Goal: Task Accomplishment & Management: Use online tool/utility

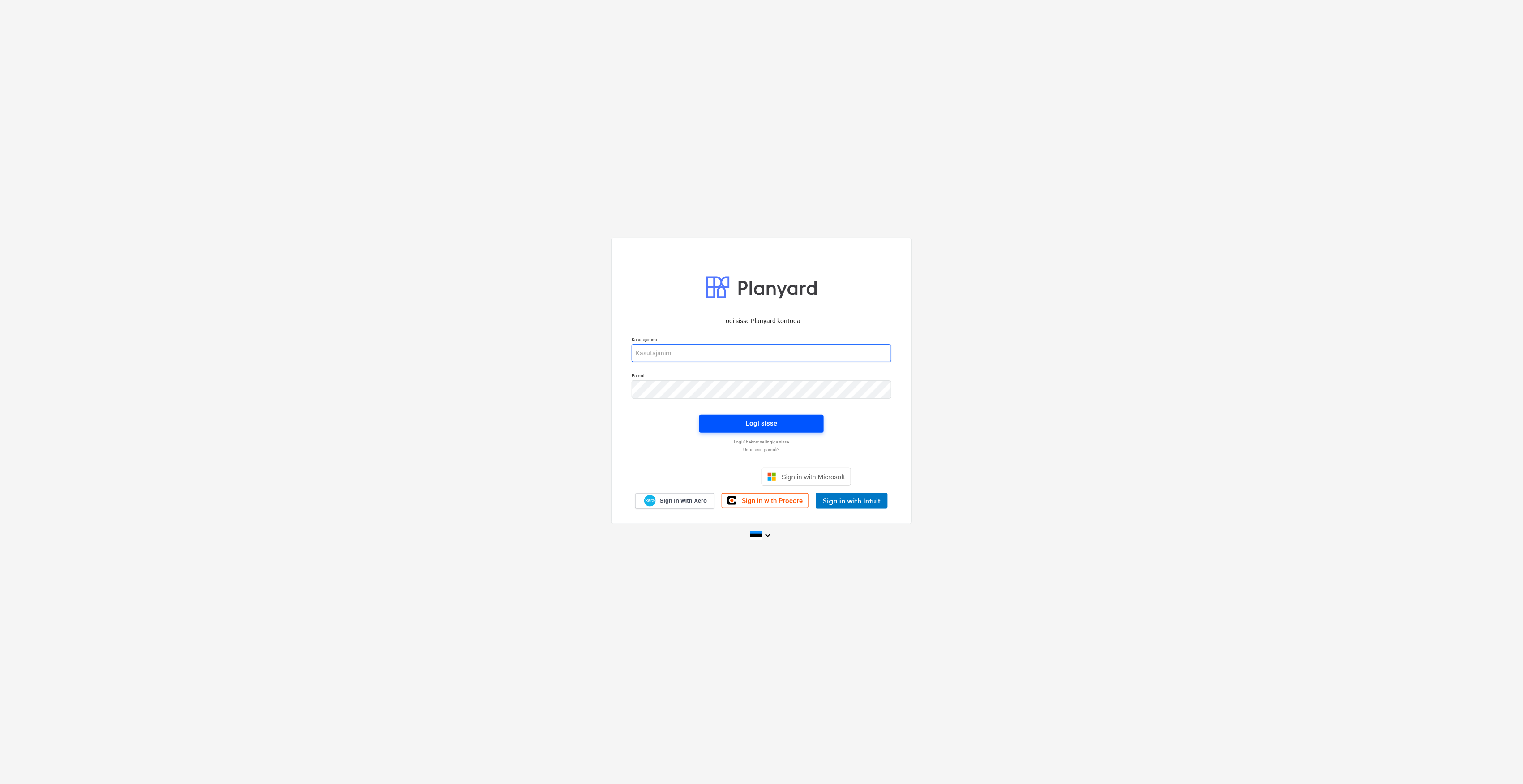
type input "[EMAIL_ADDRESS][DOMAIN_NAME]"
click at [769, 430] on button "Logi sisse" at bounding box center [762, 423] width 125 height 18
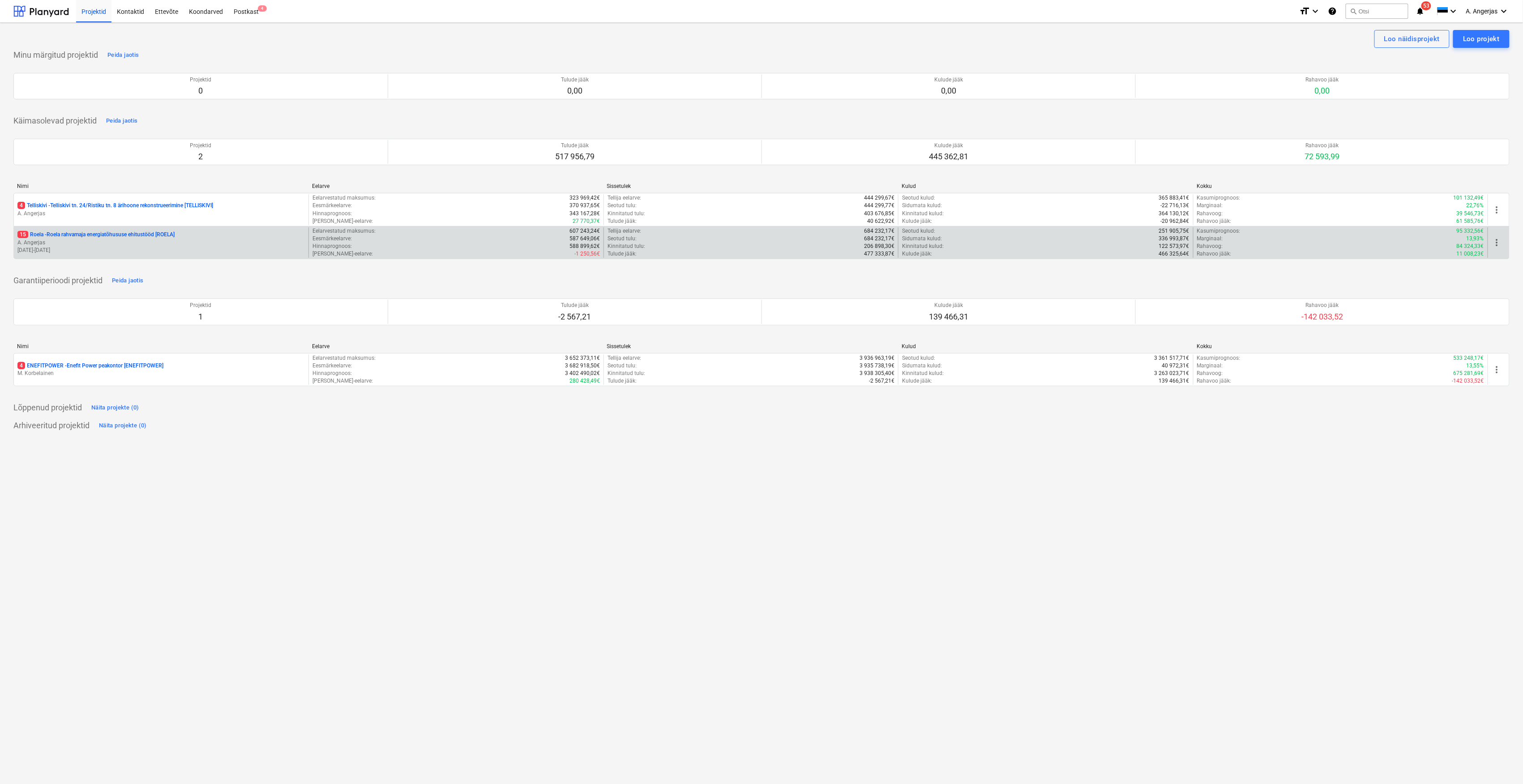
click at [107, 233] on p "15 Roela - Roela rahvamaja energiatõhususe ehitustööd [ROELA]" at bounding box center [96, 235] width 157 height 7
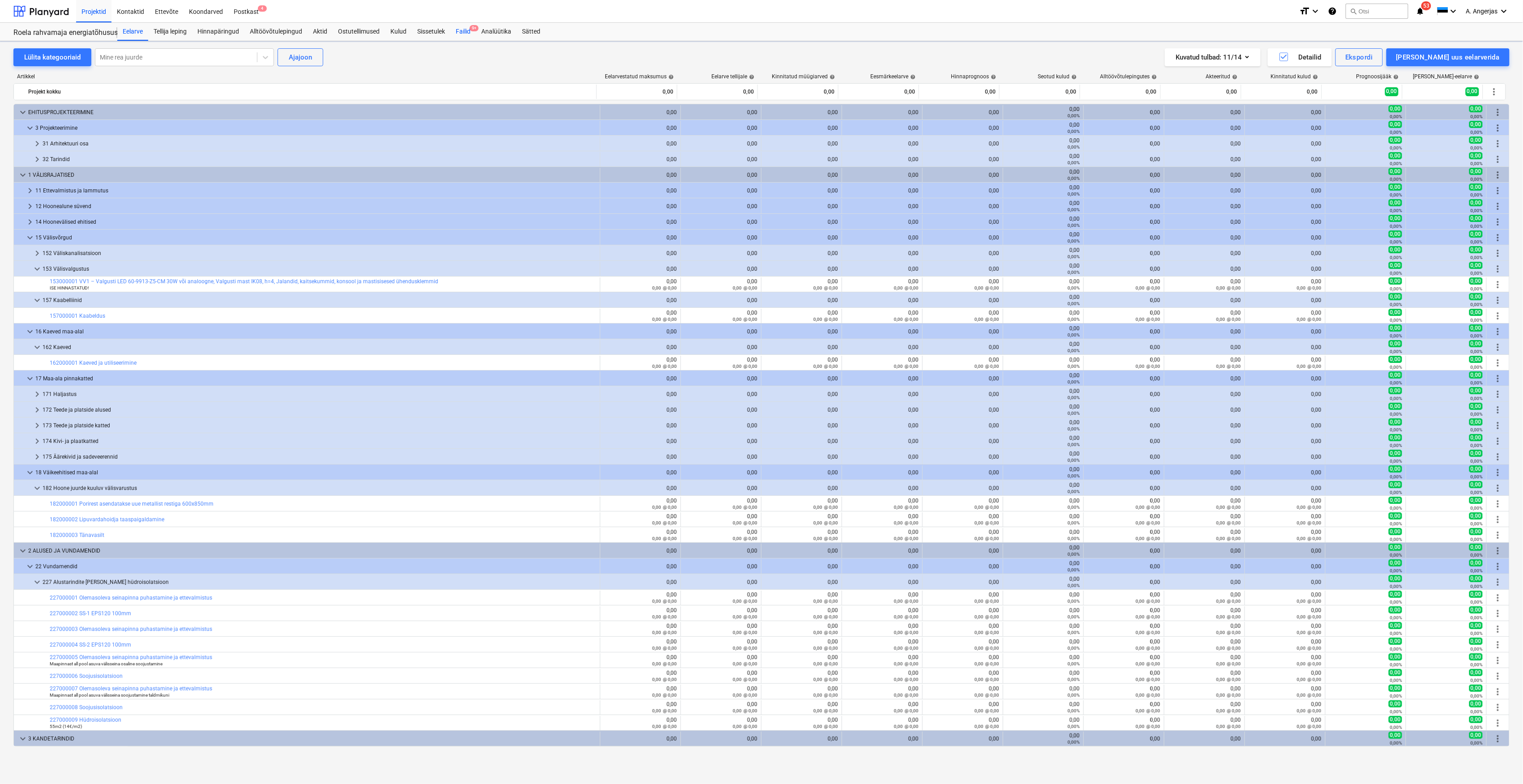
click at [461, 30] on div "Failid 9+" at bounding box center [462, 31] width 25 height 18
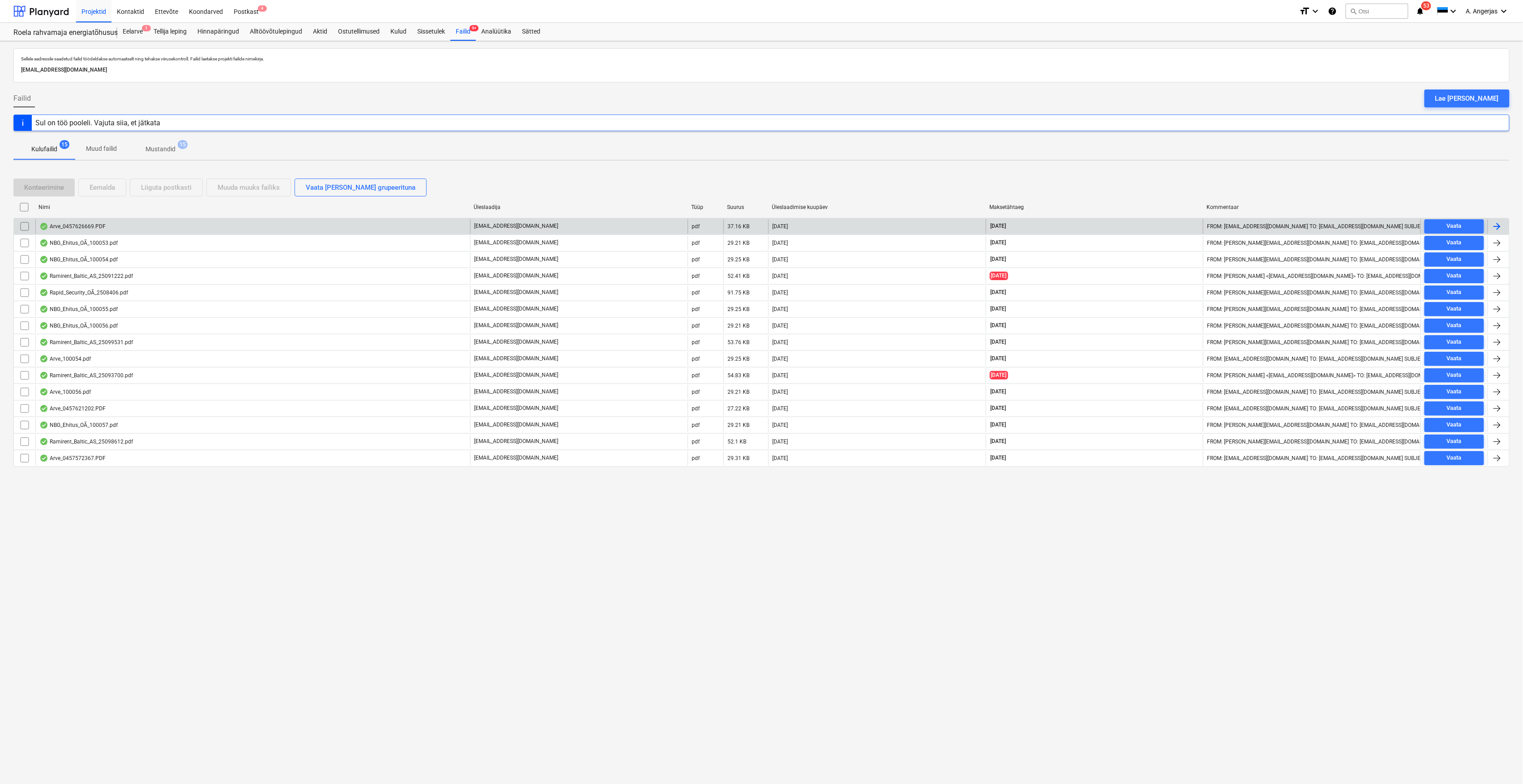
click at [111, 231] on div "Arve_0457626669.PDF" at bounding box center [252, 226] width 435 height 14
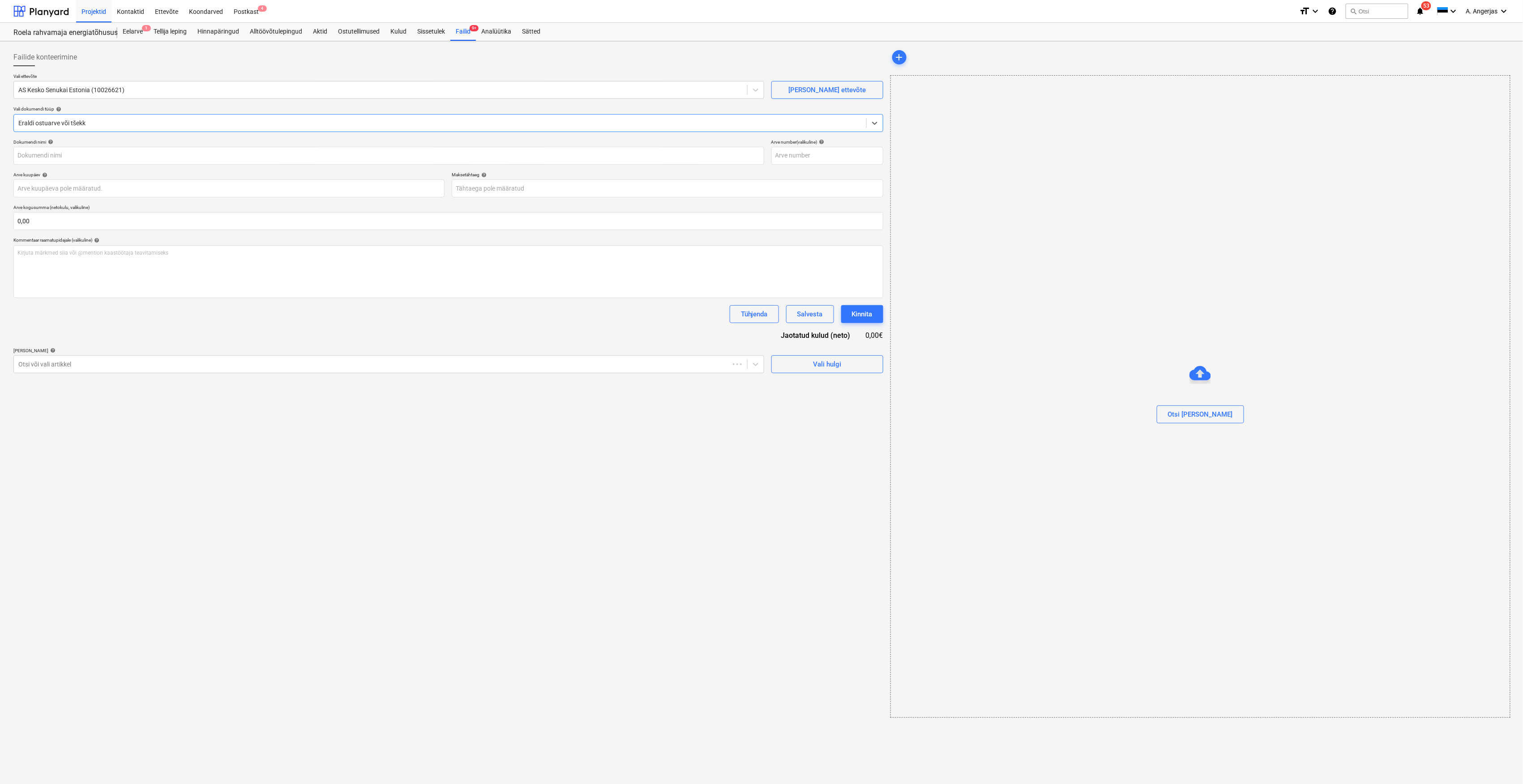
type input "457626669"
type input "[DATE]"
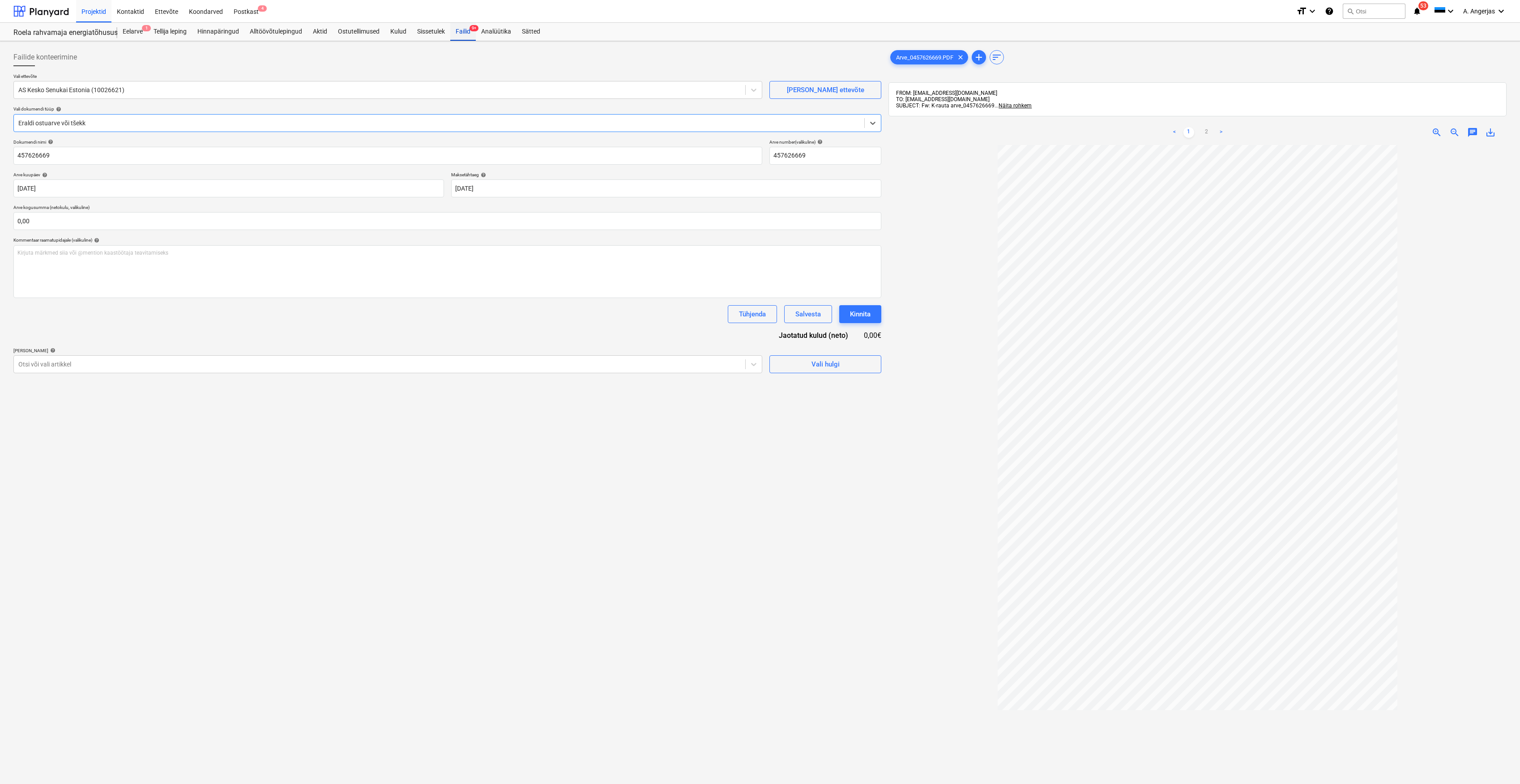
click at [465, 37] on div "Failid 9+" at bounding box center [462, 31] width 25 height 18
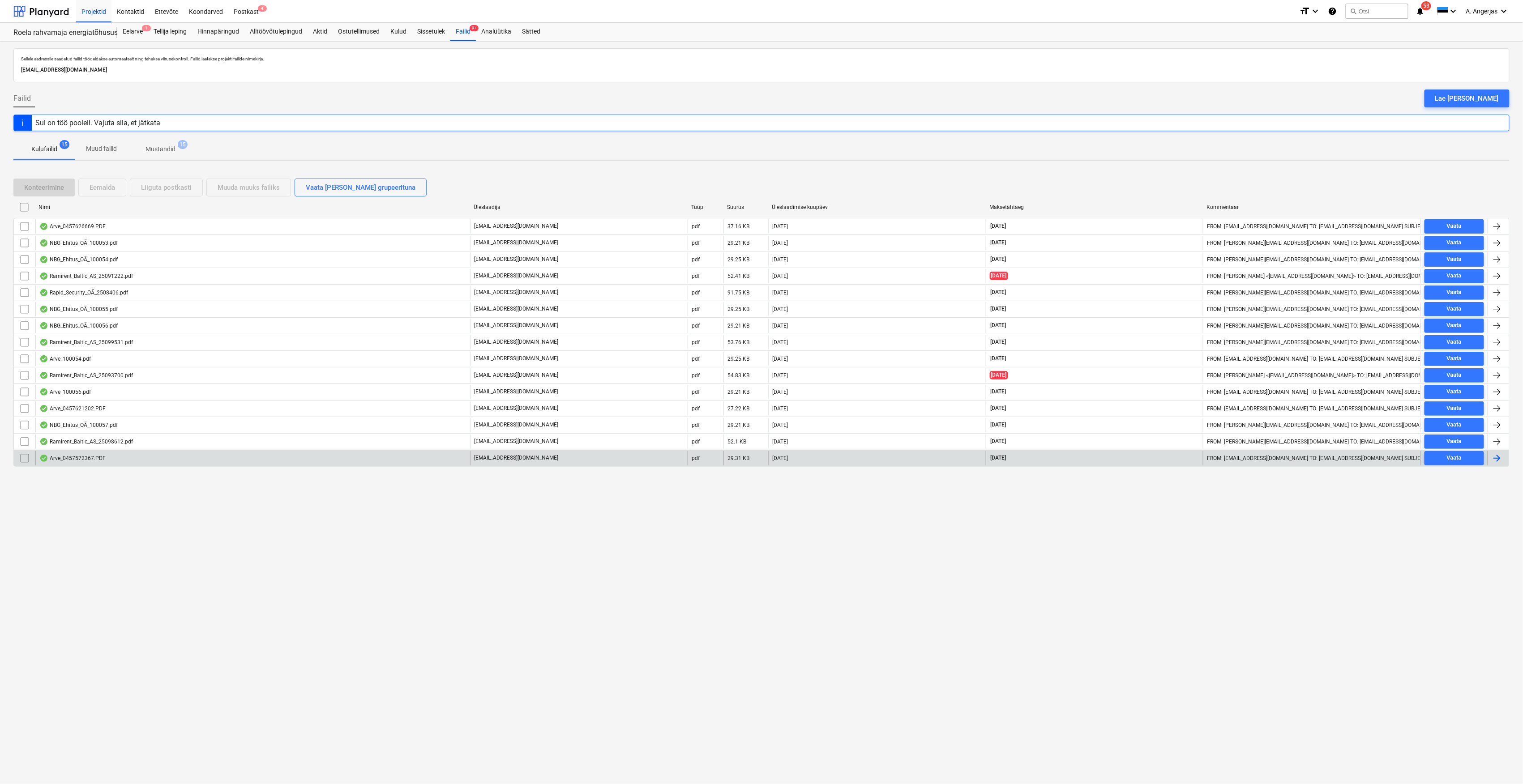
click at [108, 458] on div "Arve_0457572367.PDF" at bounding box center [252, 458] width 435 height 14
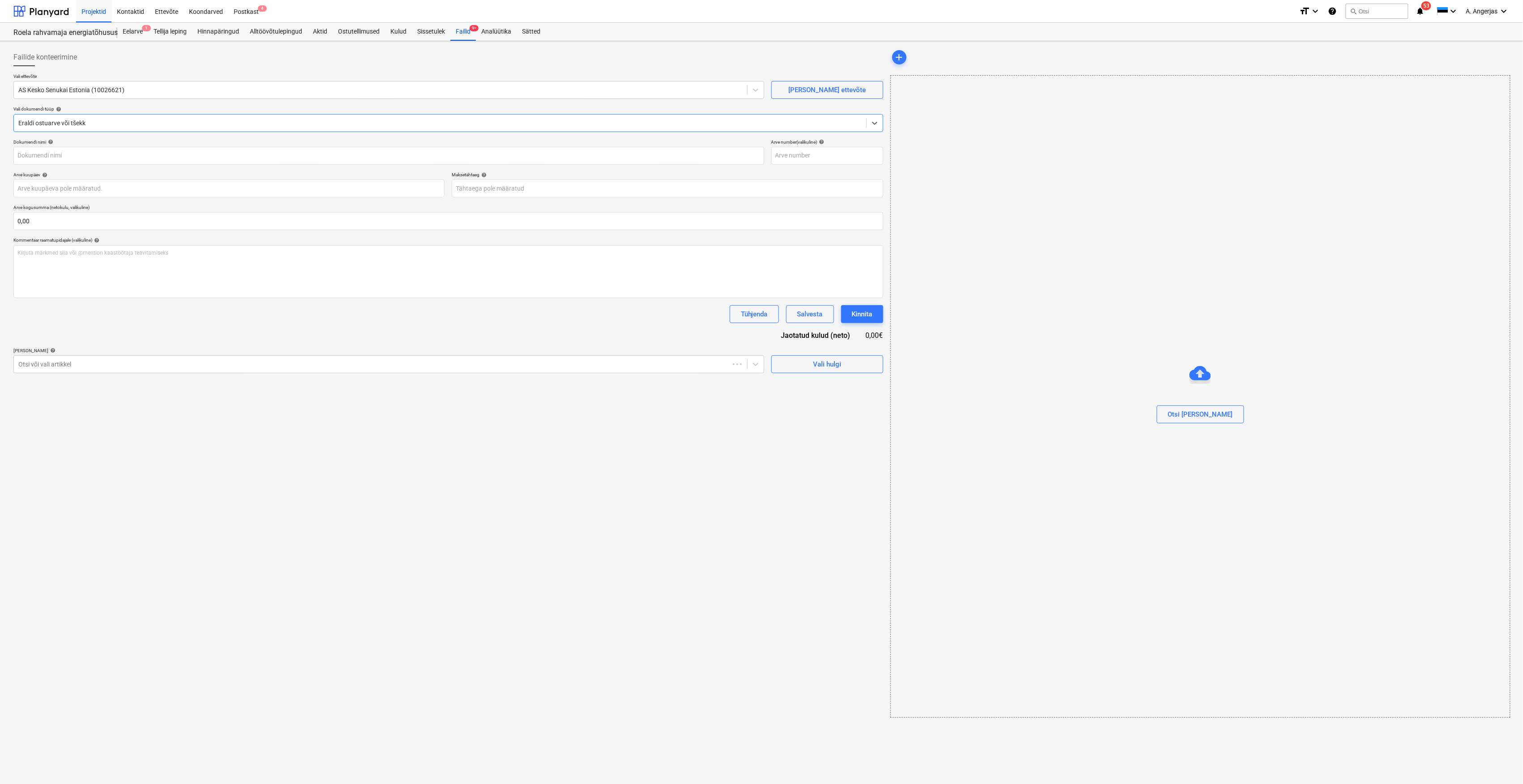
type input "457572367"
type input "[DATE]"
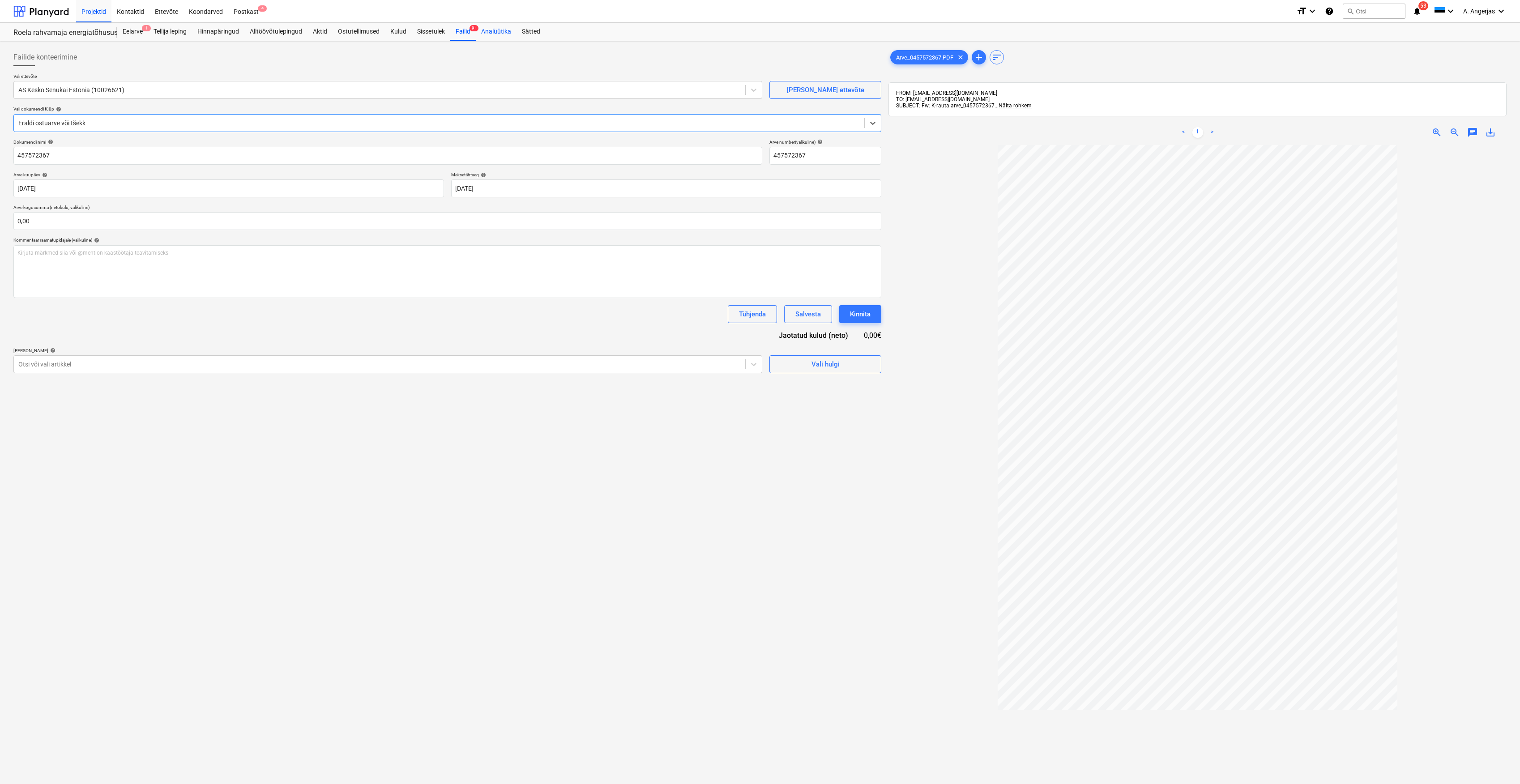
click at [479, 36] on div "Analüütika" at bounding box center [496, 31] width 41 height 18
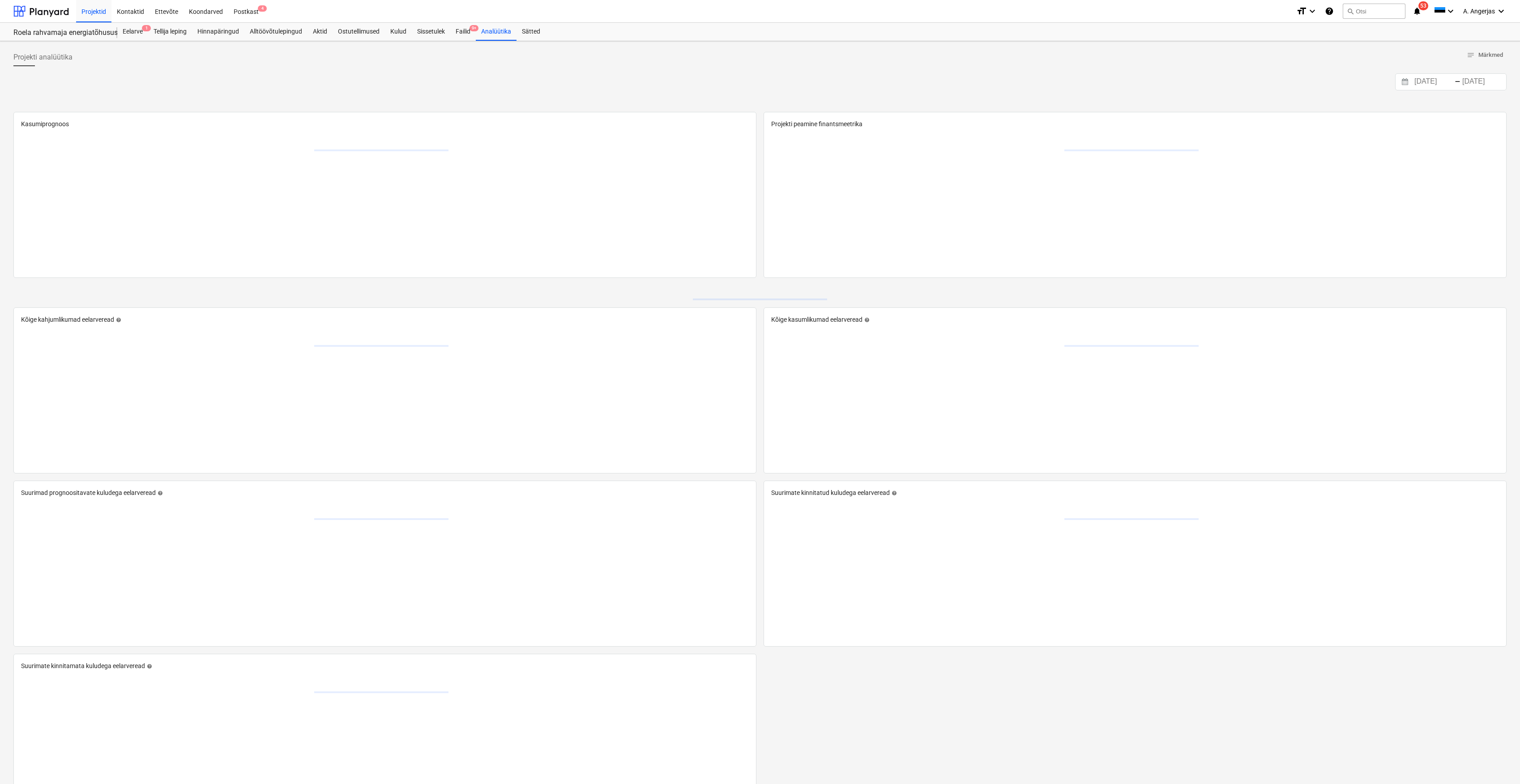
click at [460, 40] on link "Failid 9+" at bounding box center [462, 31] width 25 height 18
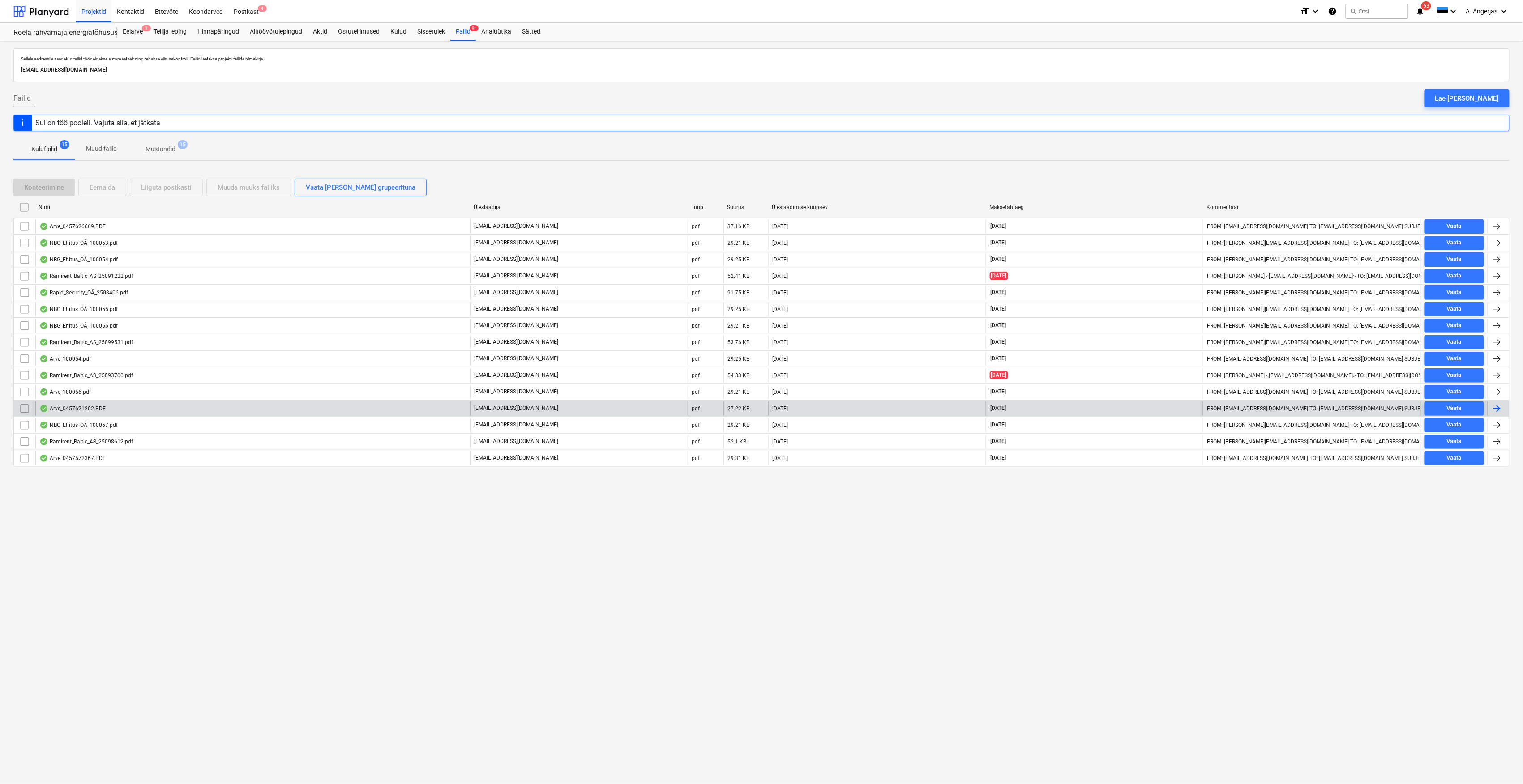
click at [103, 412] on div "Arve_0457621202.PDF" at bounding box center [72, 409] width 66 height 7
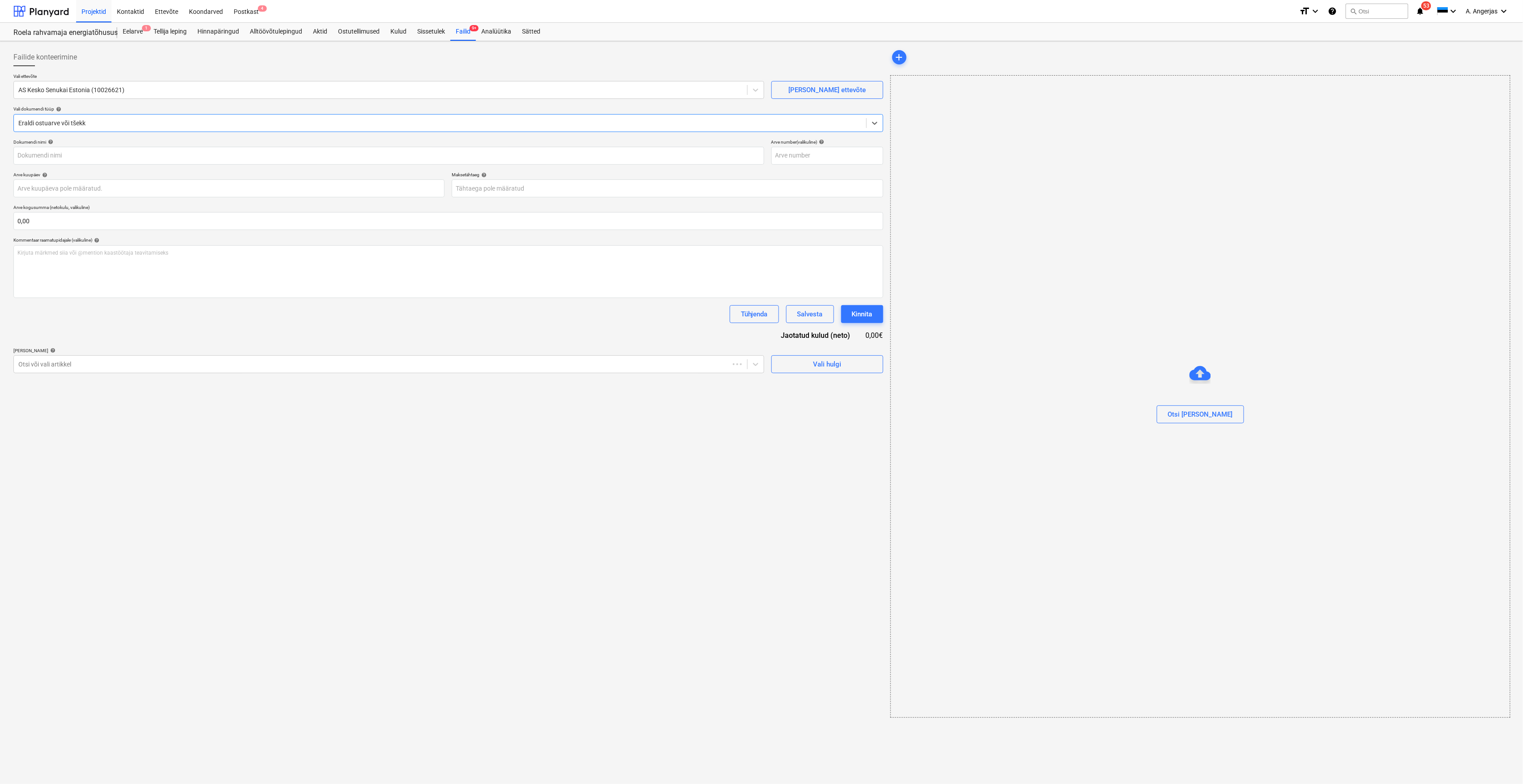
type input "457621202"
type input "[DATE]"
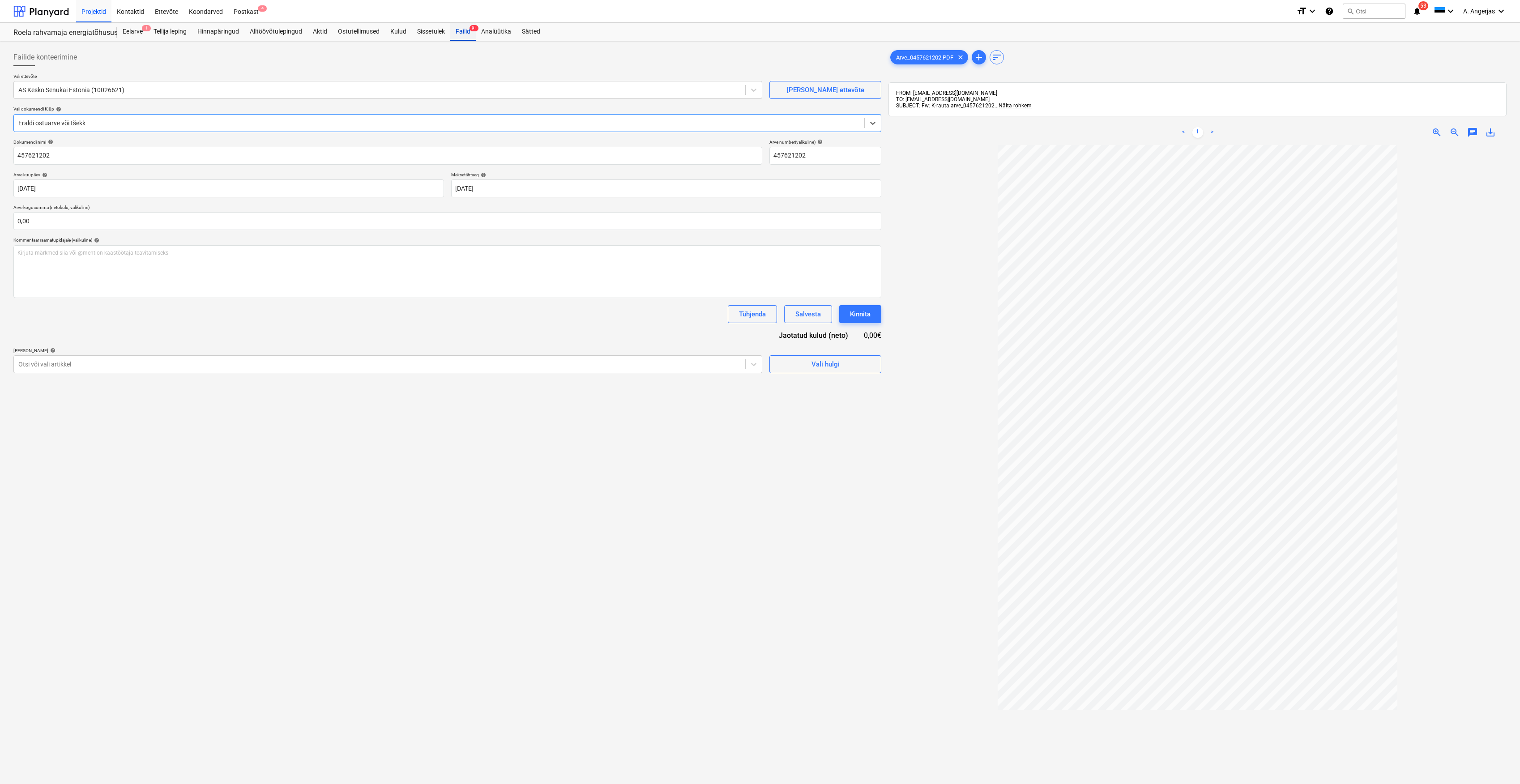
click at [470, 34] on div "Failid 9+" at bounding box center [462, 31] width 25 height 18
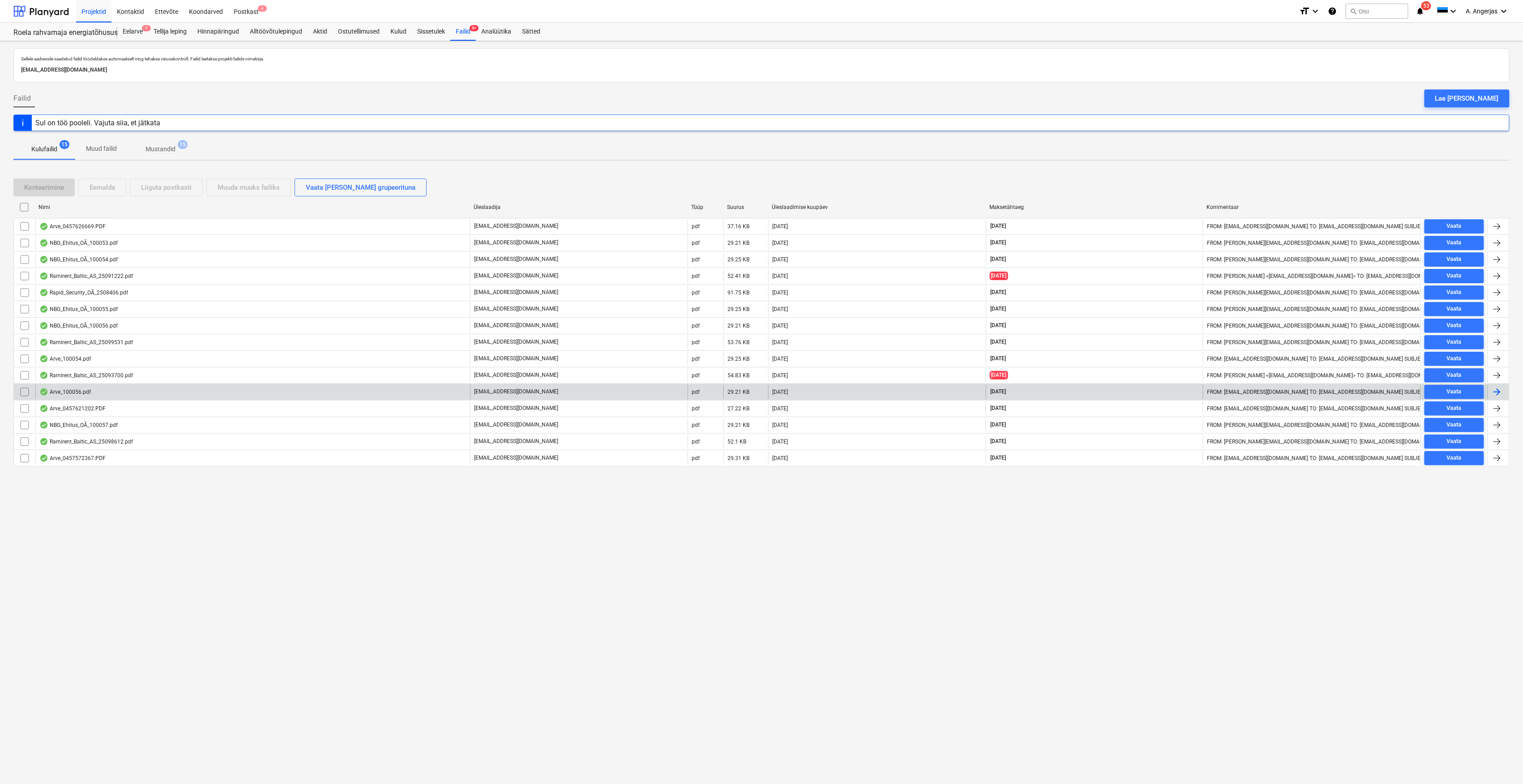
click at [110, 399] on div "Arve_100056.pdf" at bounding box center [252, 391] width 435 height 14
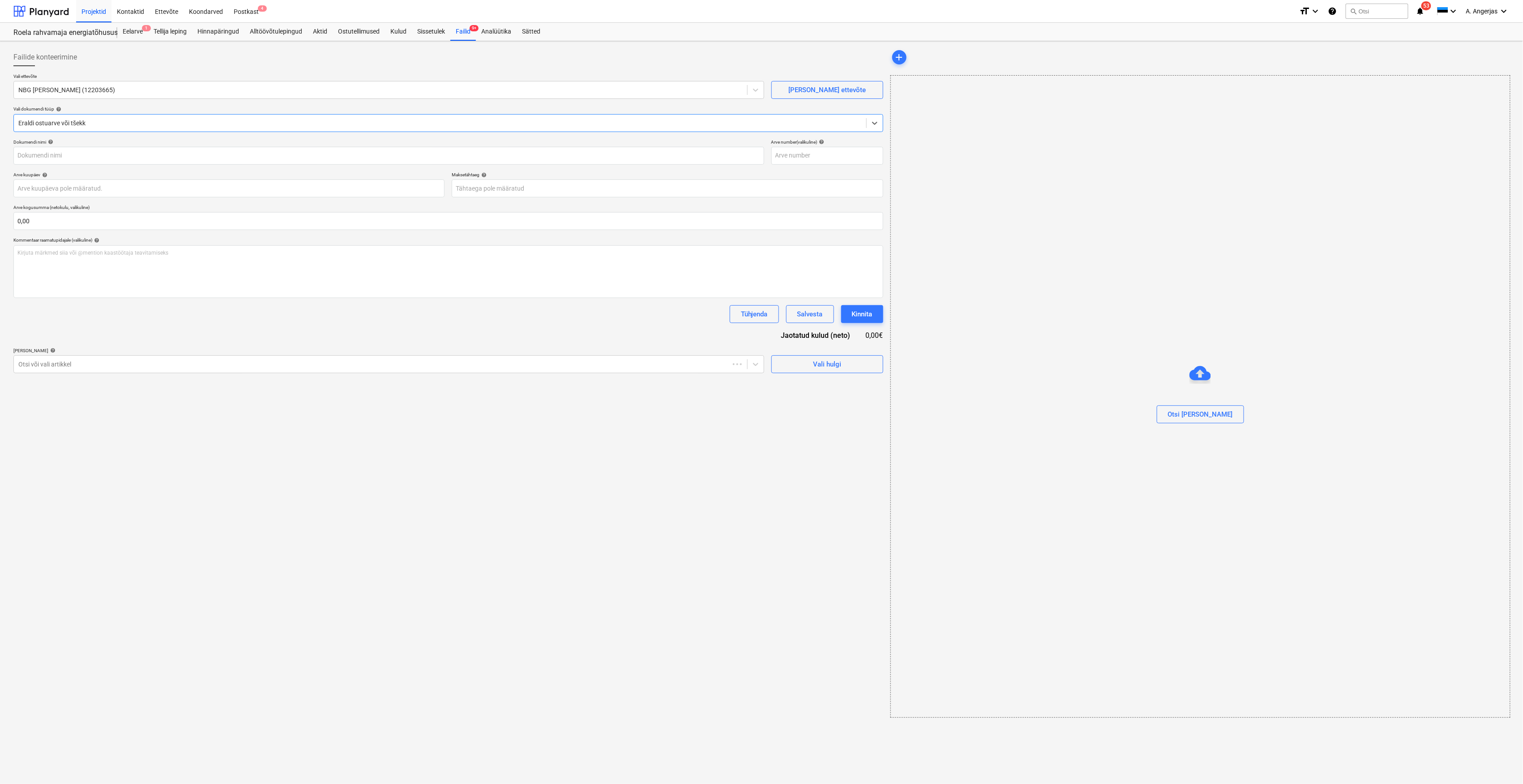
type input "100056"
type input "[DATE]"
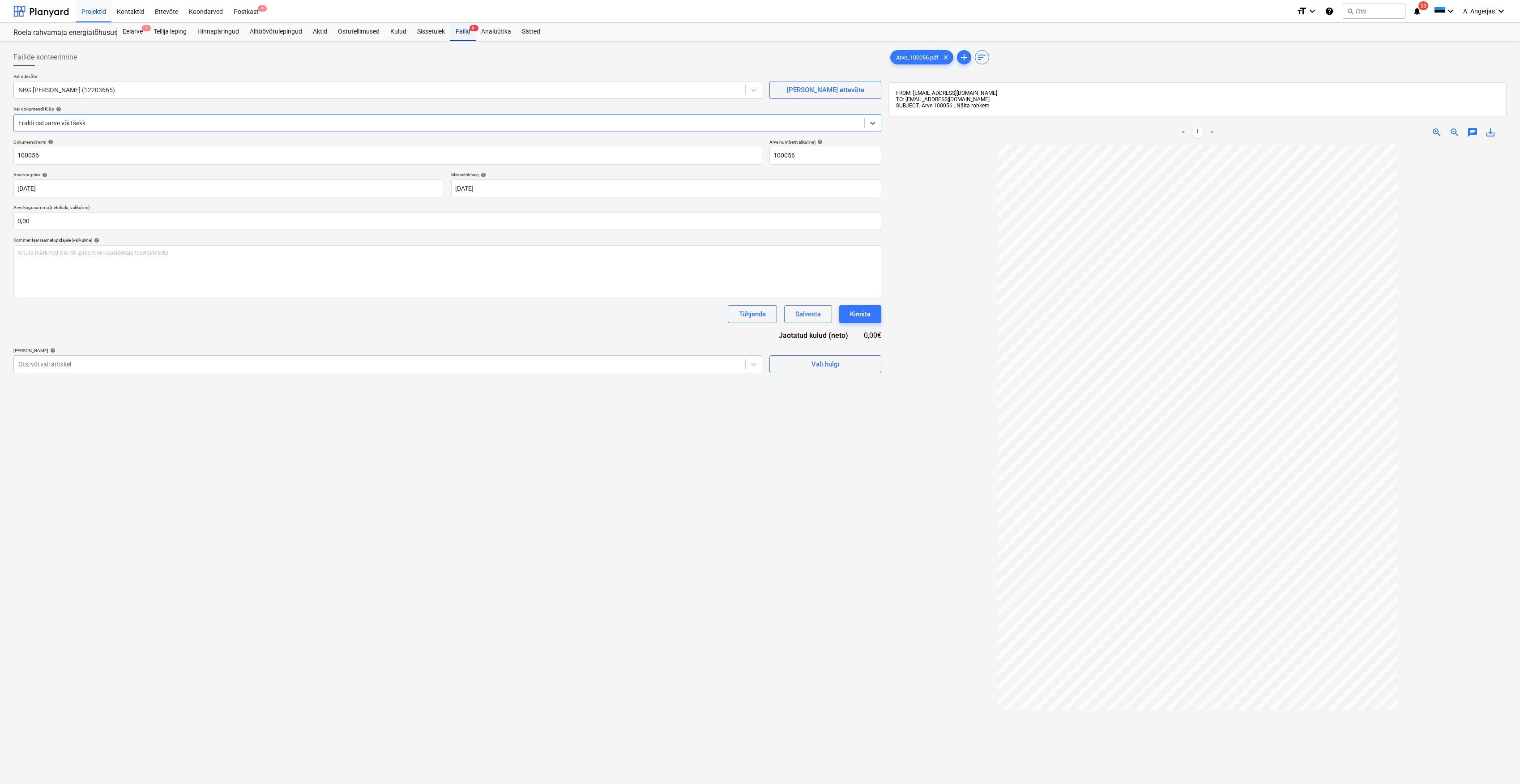
click at [466, 36] on div "Failid 9+" at bounding box center [462, 31] width 25 height 18
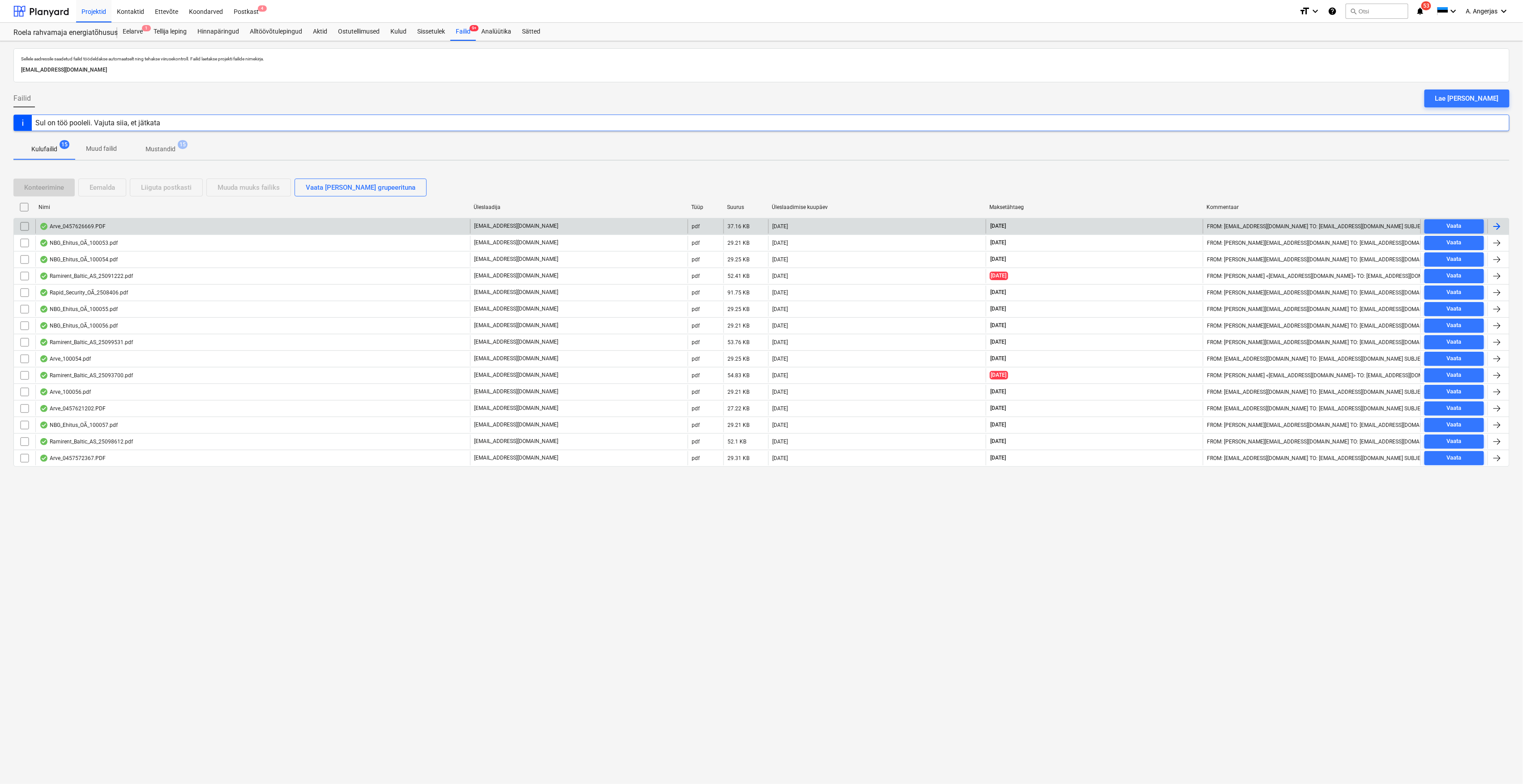
click at [76, 229] on div "Arve_0457626669.PDF" at bounding box center [72, 227] width 66 height 7
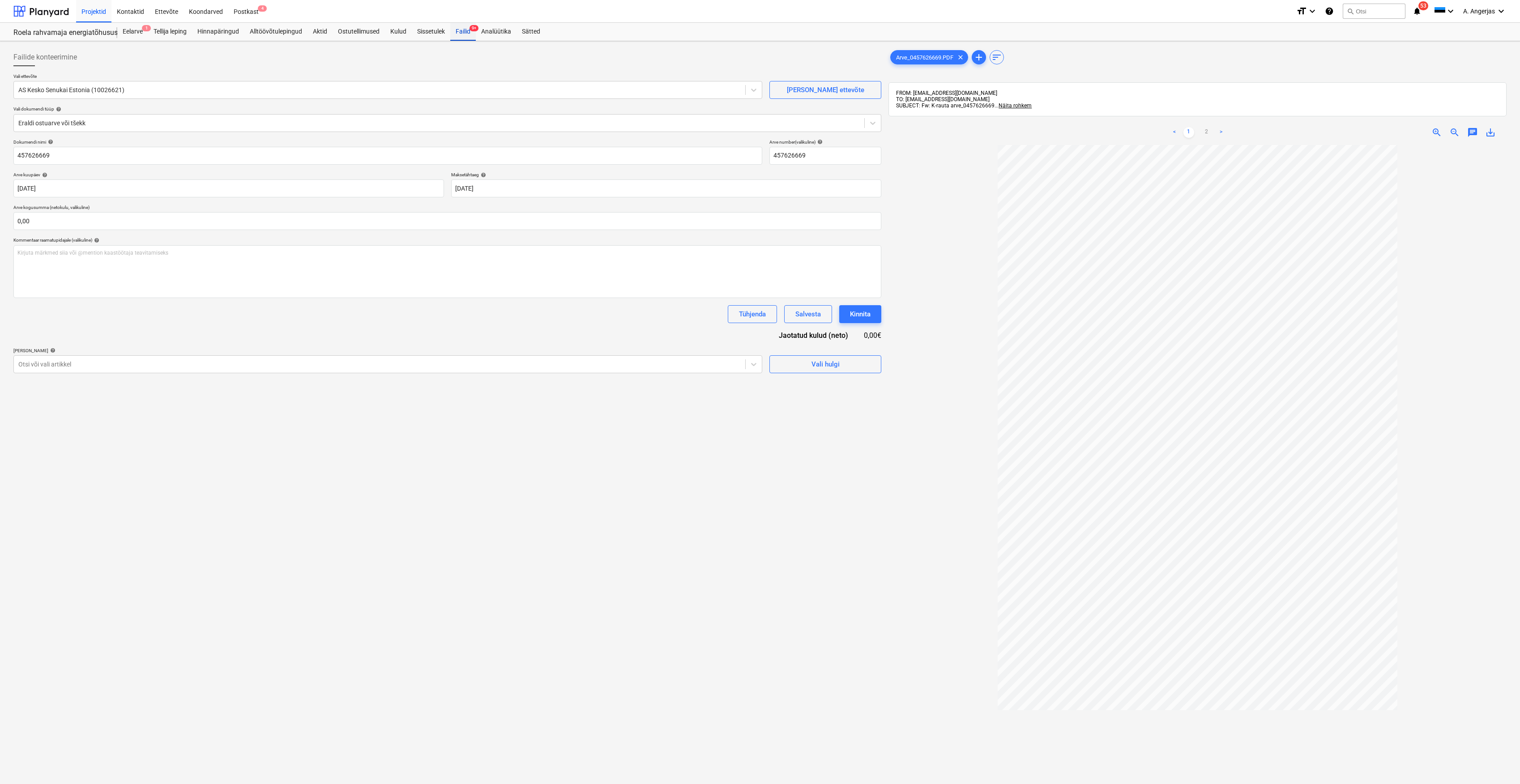
click at [459, 31] on div "Failid 9+" at bounding box center [462, 31] width 25 height 18
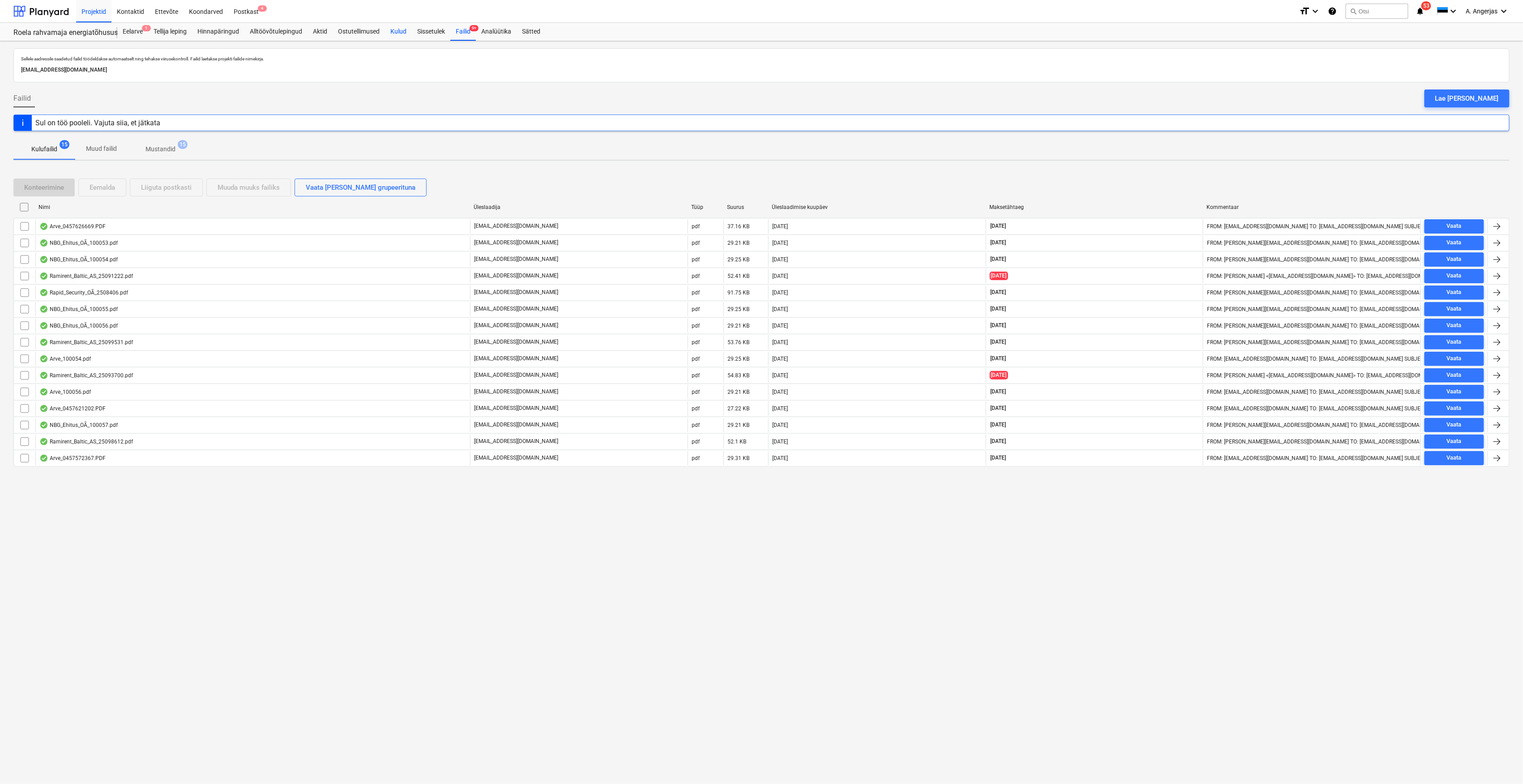
click at [395, 30] on div "Kulud" at bounding box center [398, 31] width 27 height 18
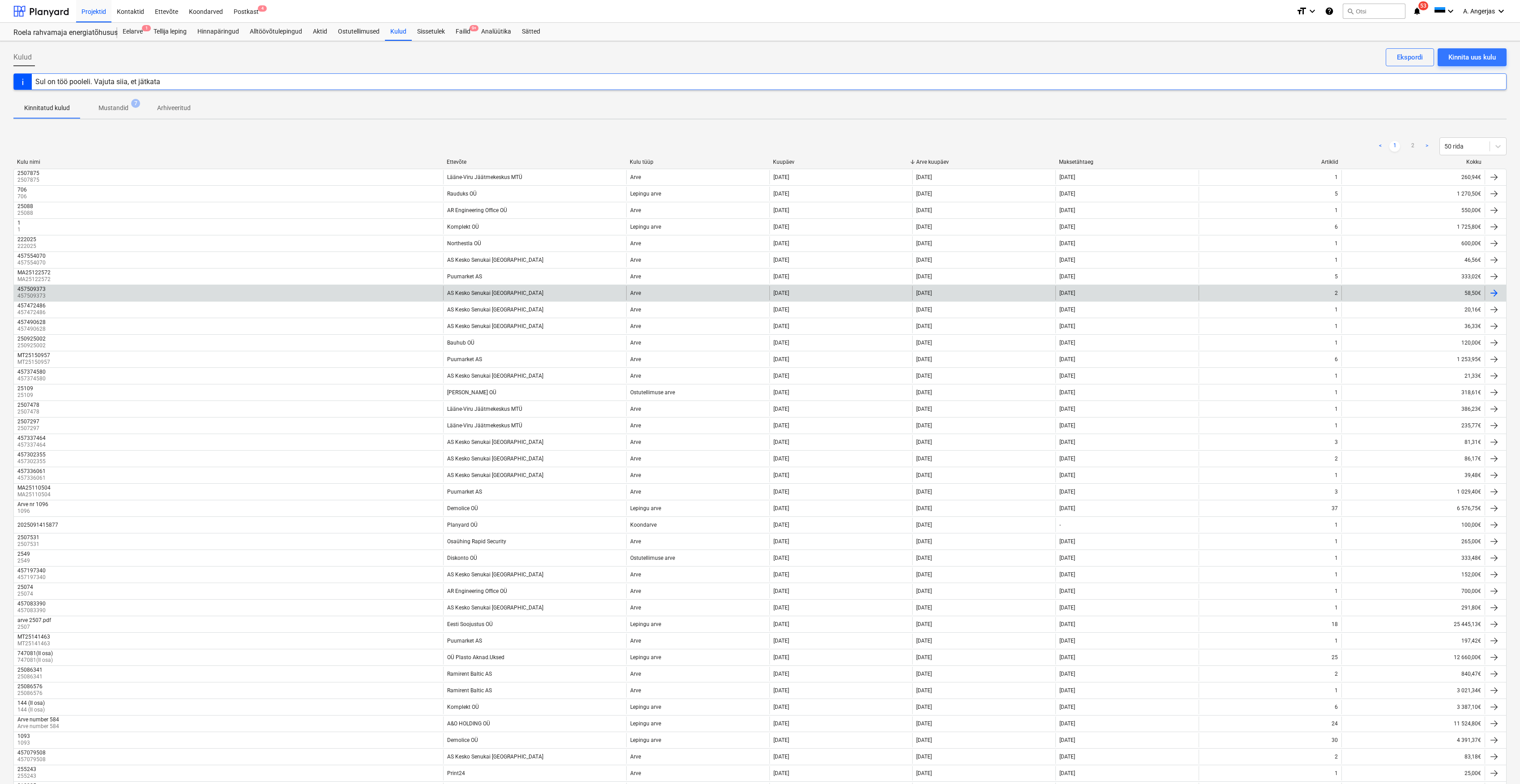
click at [244, 292] on div "457509373 457509373" at bounding box center [229, 293] width 429 height 14
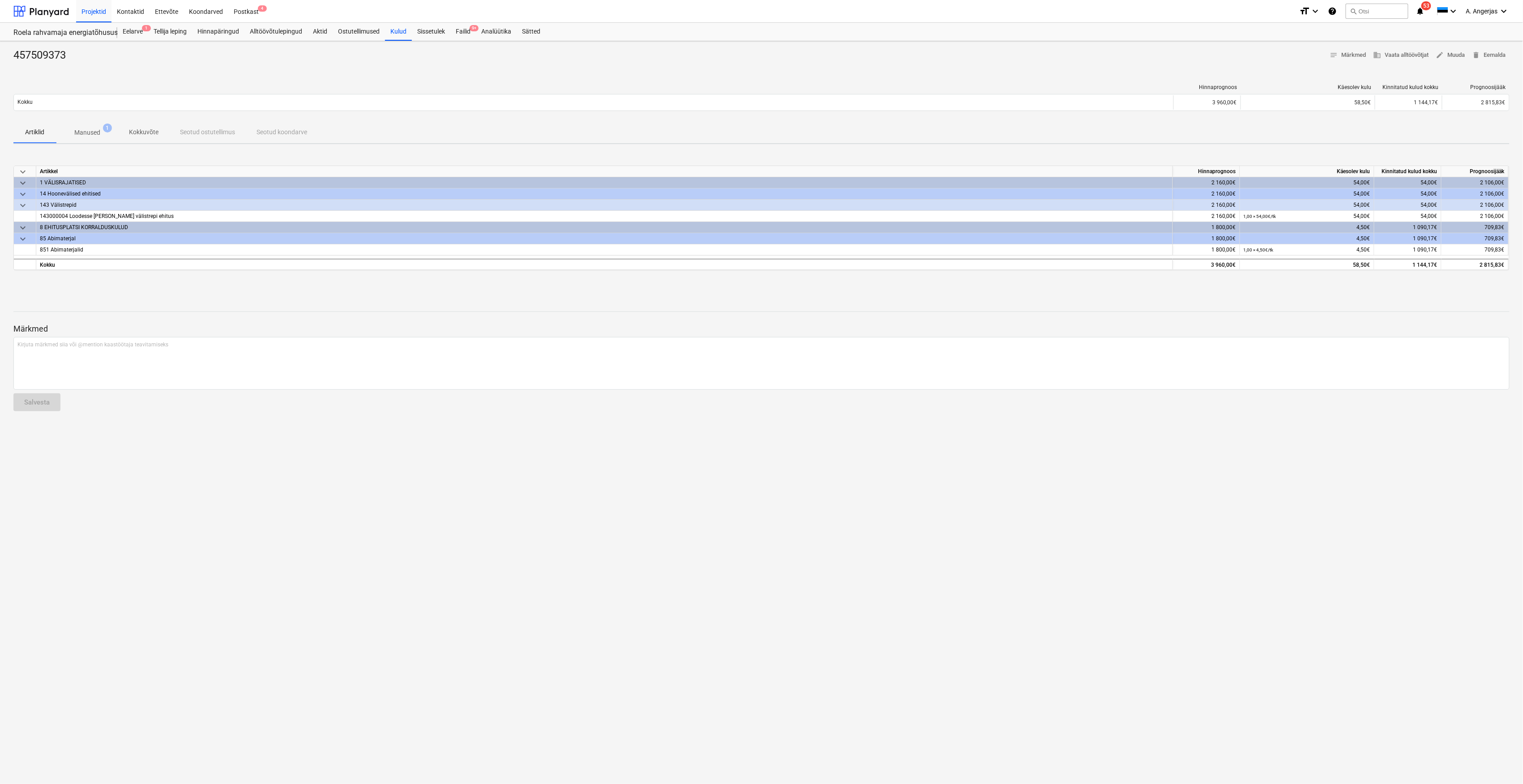
click at [99, 126] on span "Manused 1" at bounding box center [87, 133] width 62 height 16
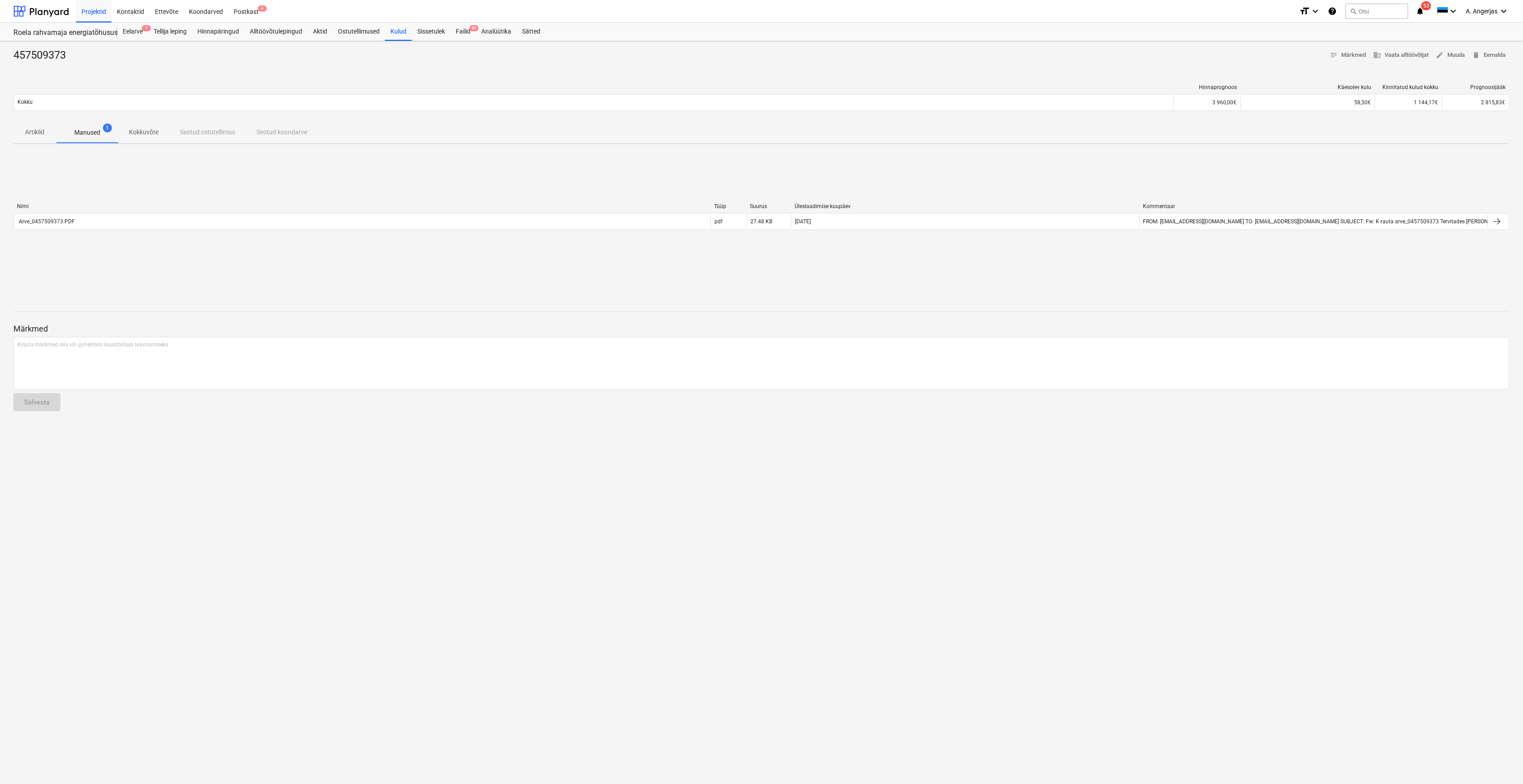
click at [136, 243] on div "Nimi Tüüp Suurus Üleslaadimise kuupäev Kommentaar Arve_0457509373.PDF pdf 27.48…" at bounding box center [762, 218] width 1496 height 134
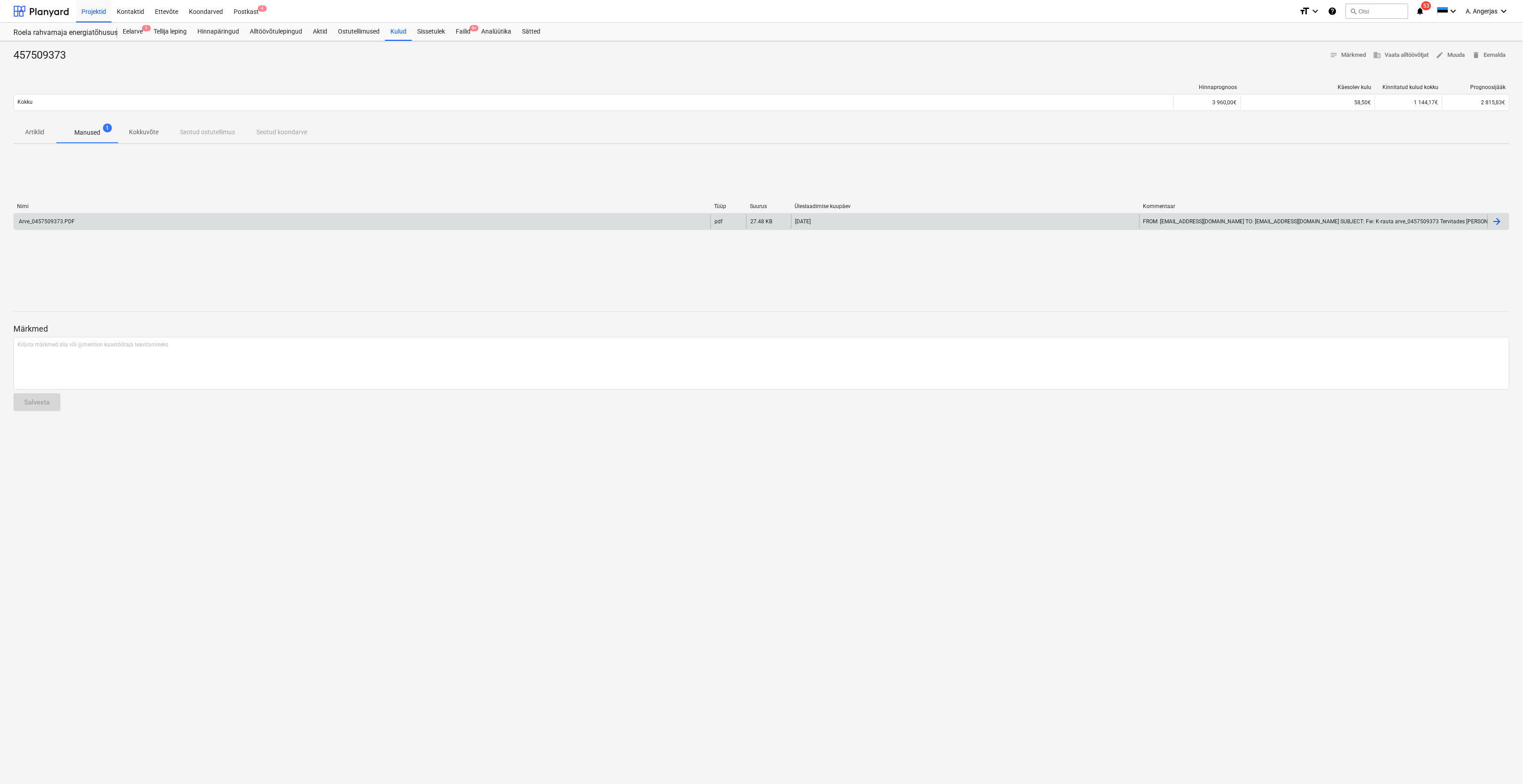
click at [143, 224] on div "Arve_0457509373.PDF" at bounding box center [363, 221] width 697 height 14
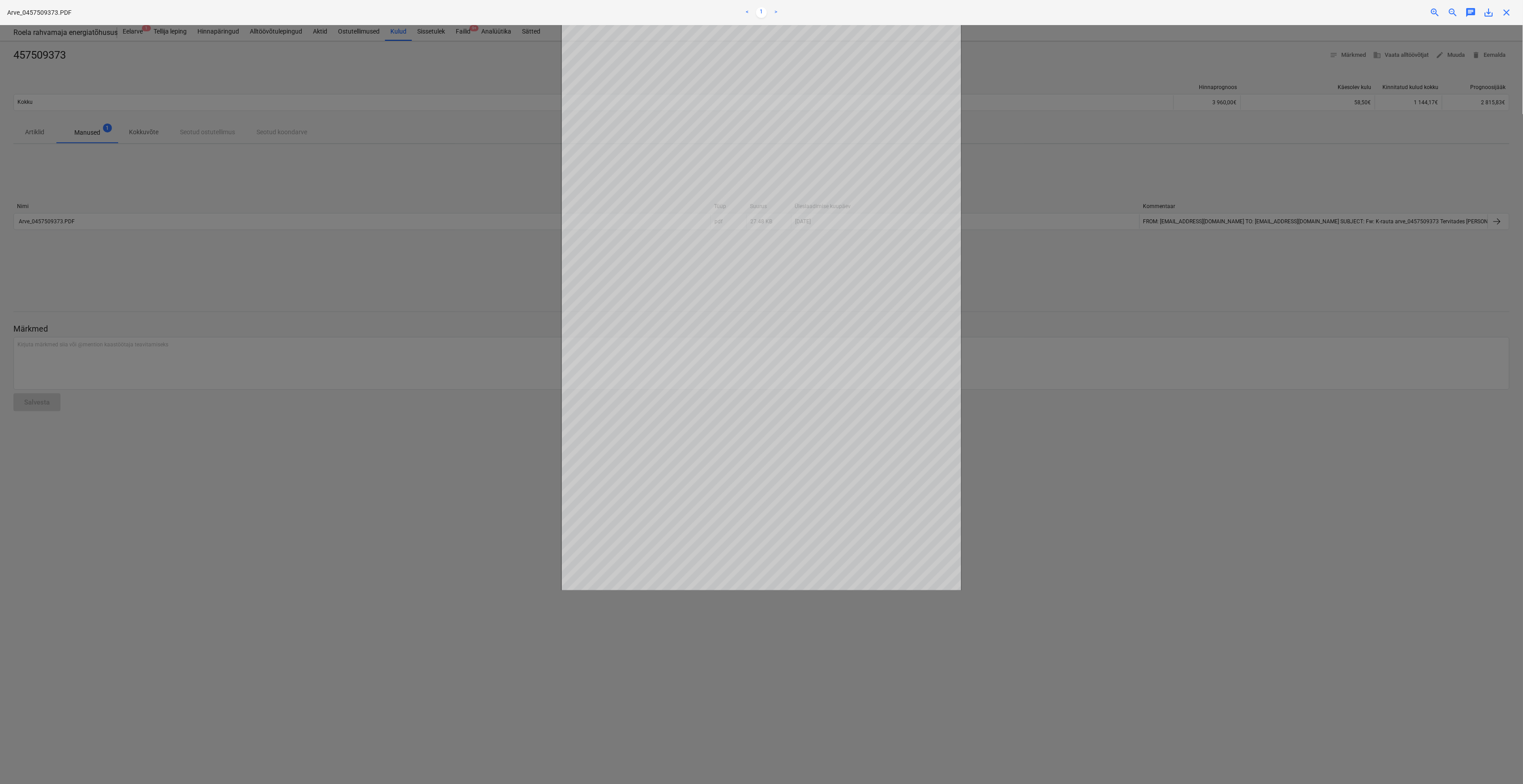
click at [496, 303] on div at bounding box center [762, 404] width 1523 height 759
click at [430, 396] on div at bounding box center [762, 404] width 1523 height 759
click at [1509, 13] on span "close" at bounding box center [1506, 12] width 10 height 10
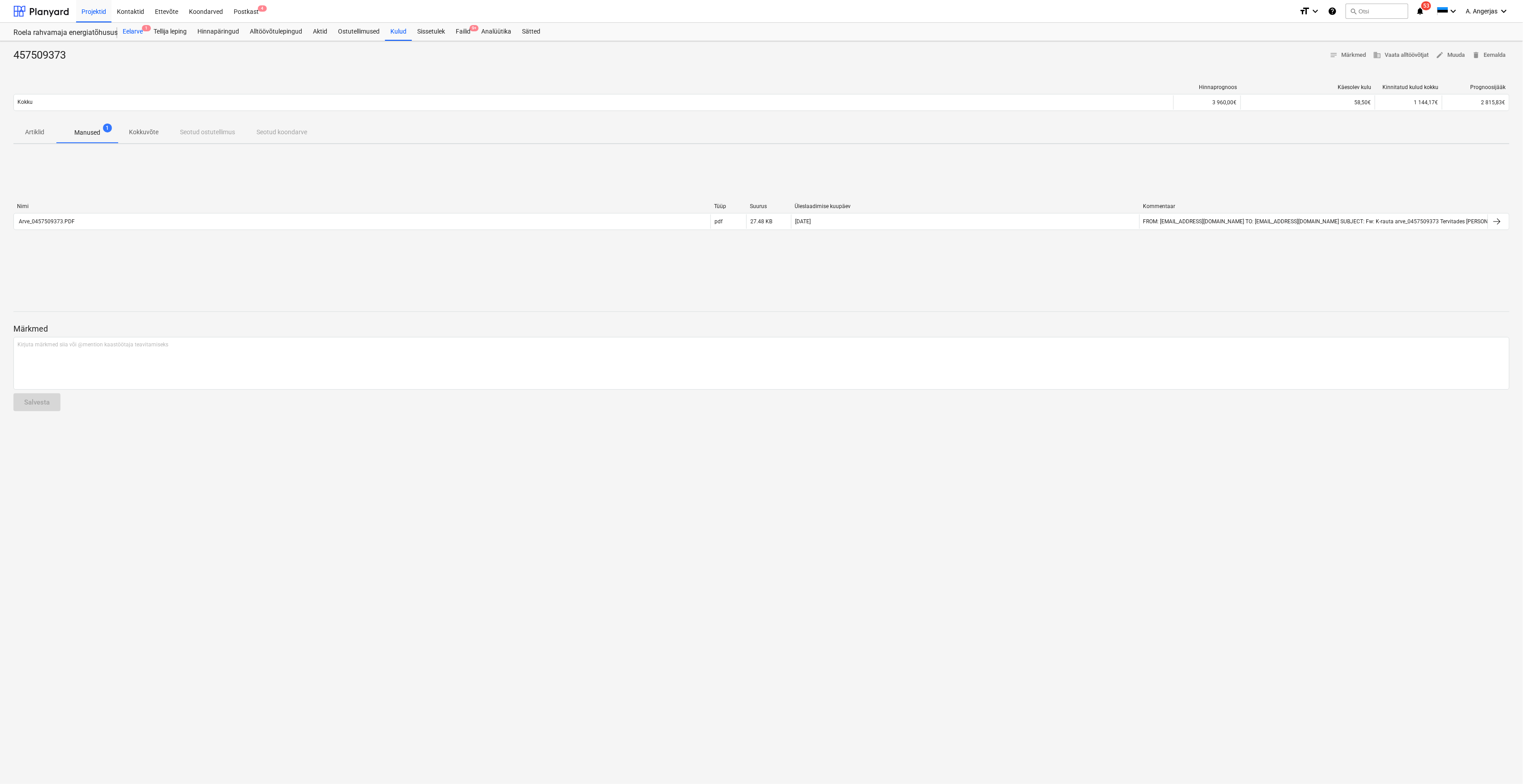
click at [134, 27] on div "Eelarve 1" at bounding box center [133, 31] width 31 height 18
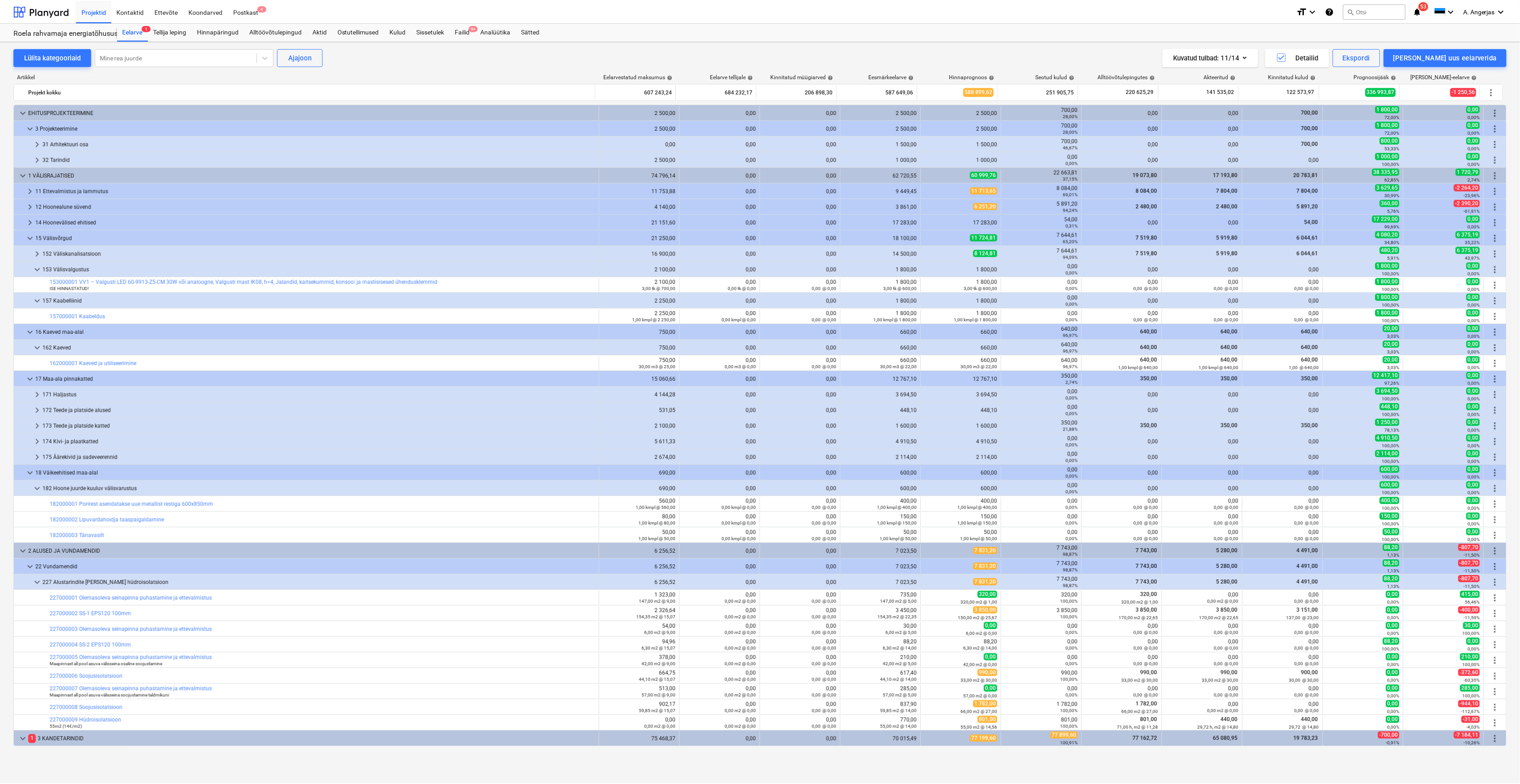
scroll to position [119, 0]
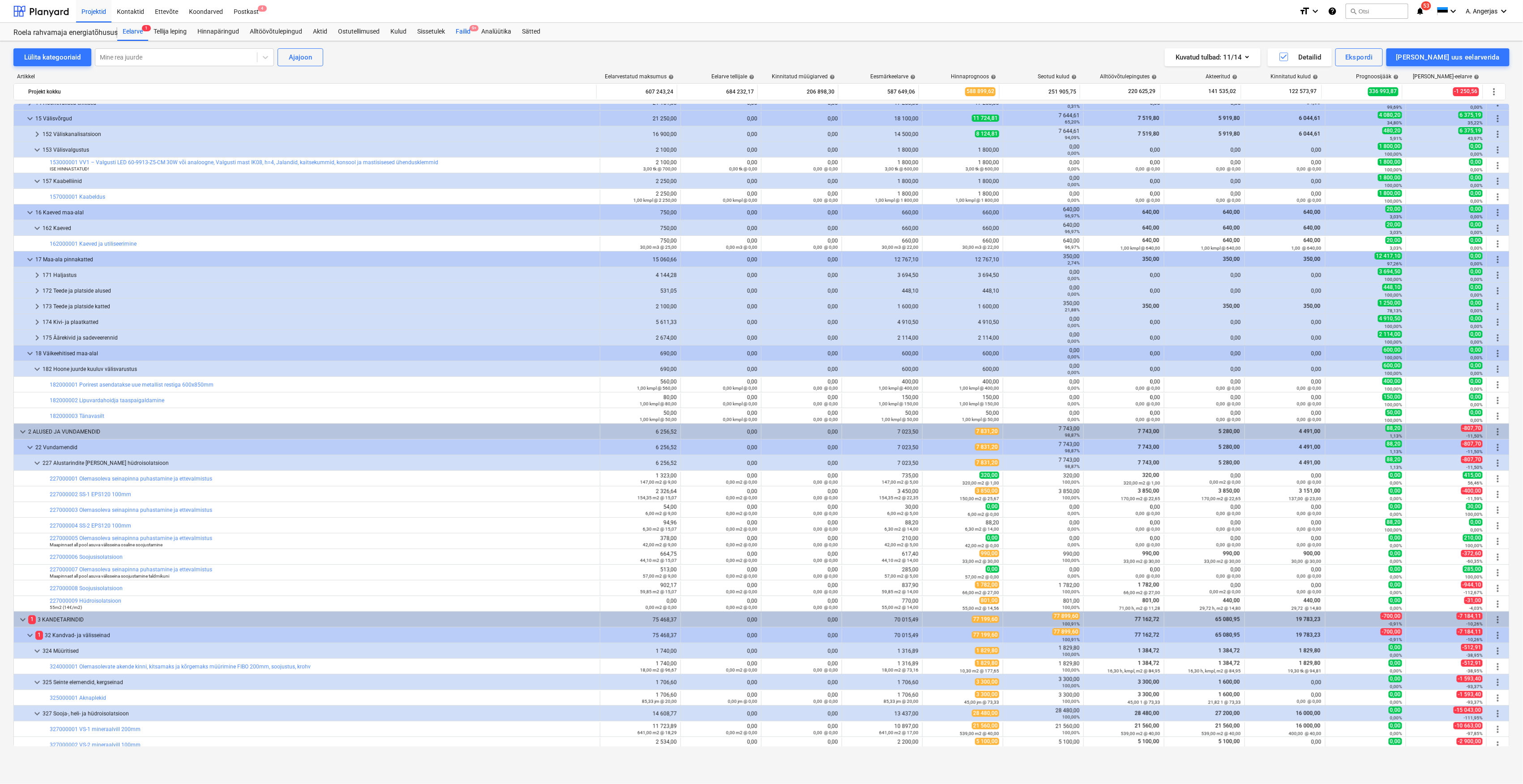
click at [458, 30] on div "Failid 9+" at bounding box center [462, 31] width 25 height 18
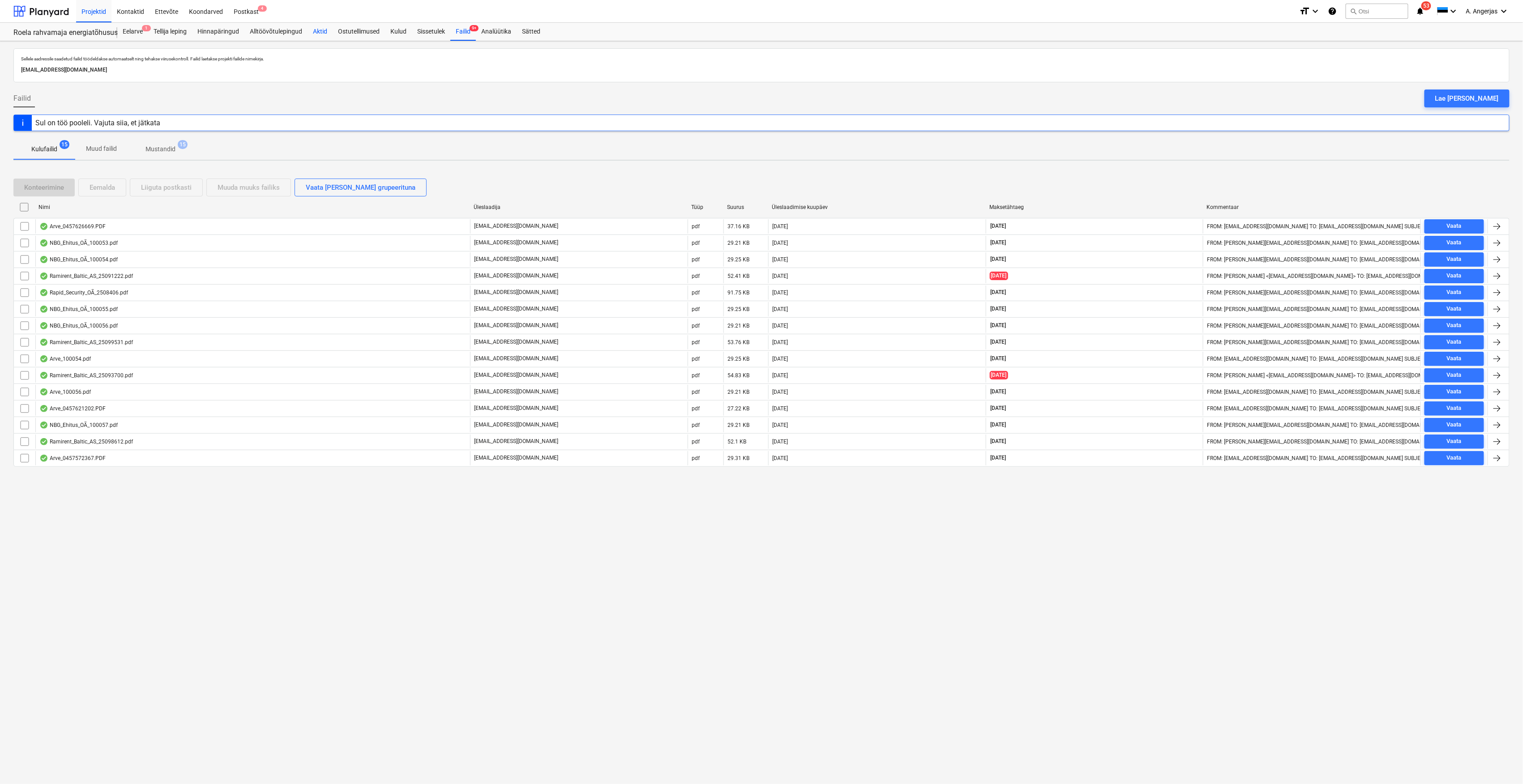
click at [316, 31] on div "Aktid" at bounding box center [320, 31] width 25 height 18
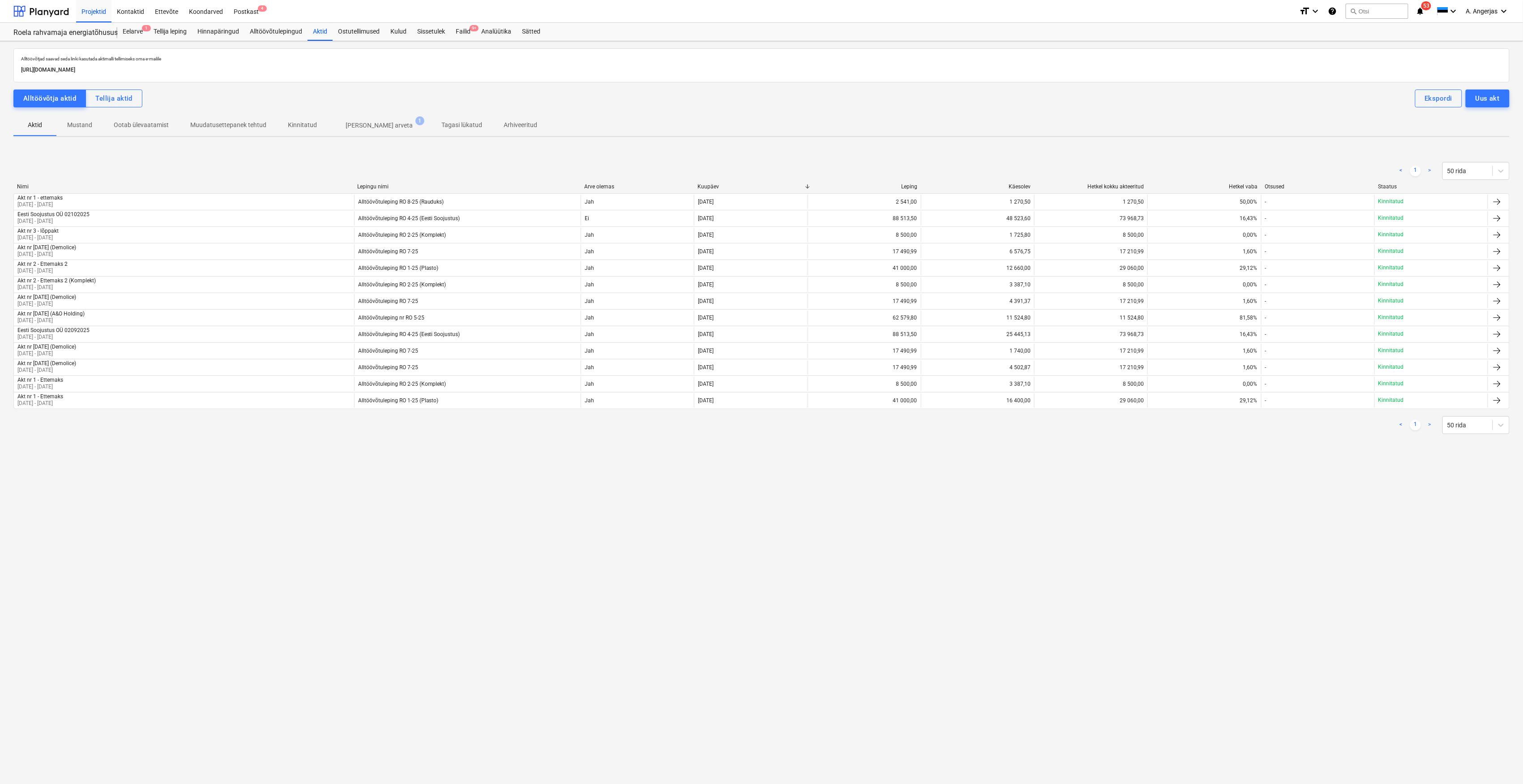
click at [133, 171] on div "< 1 > 50 rida" at bounding box center [762, 171] width 1496 height 18
click at [395, 33] on div "Kulud" at bounding box center [398, 31] width 27 height 18
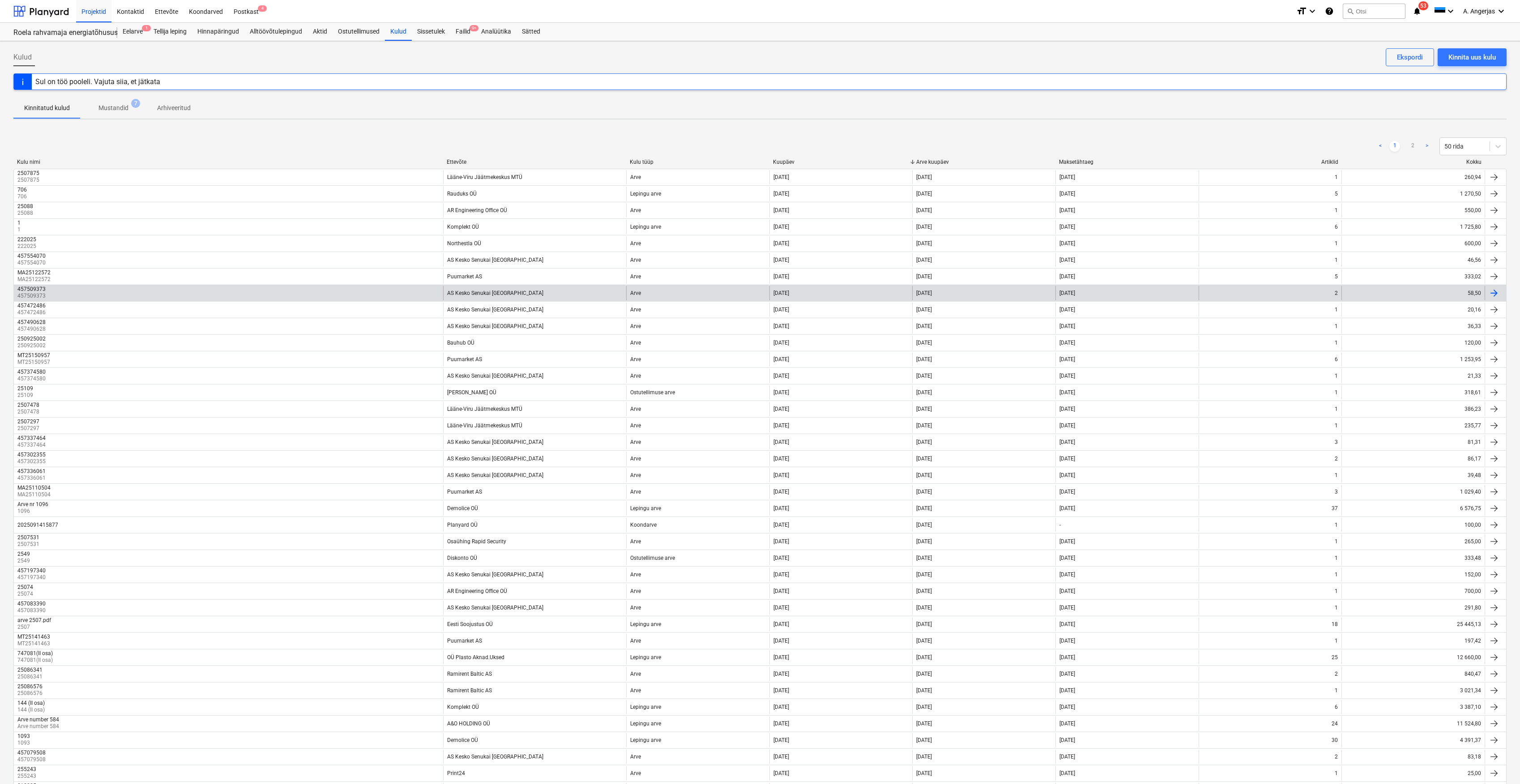
click at [184, 291] on div "457509373 457509373" at bounding box center [229, 293] width 429 height 14
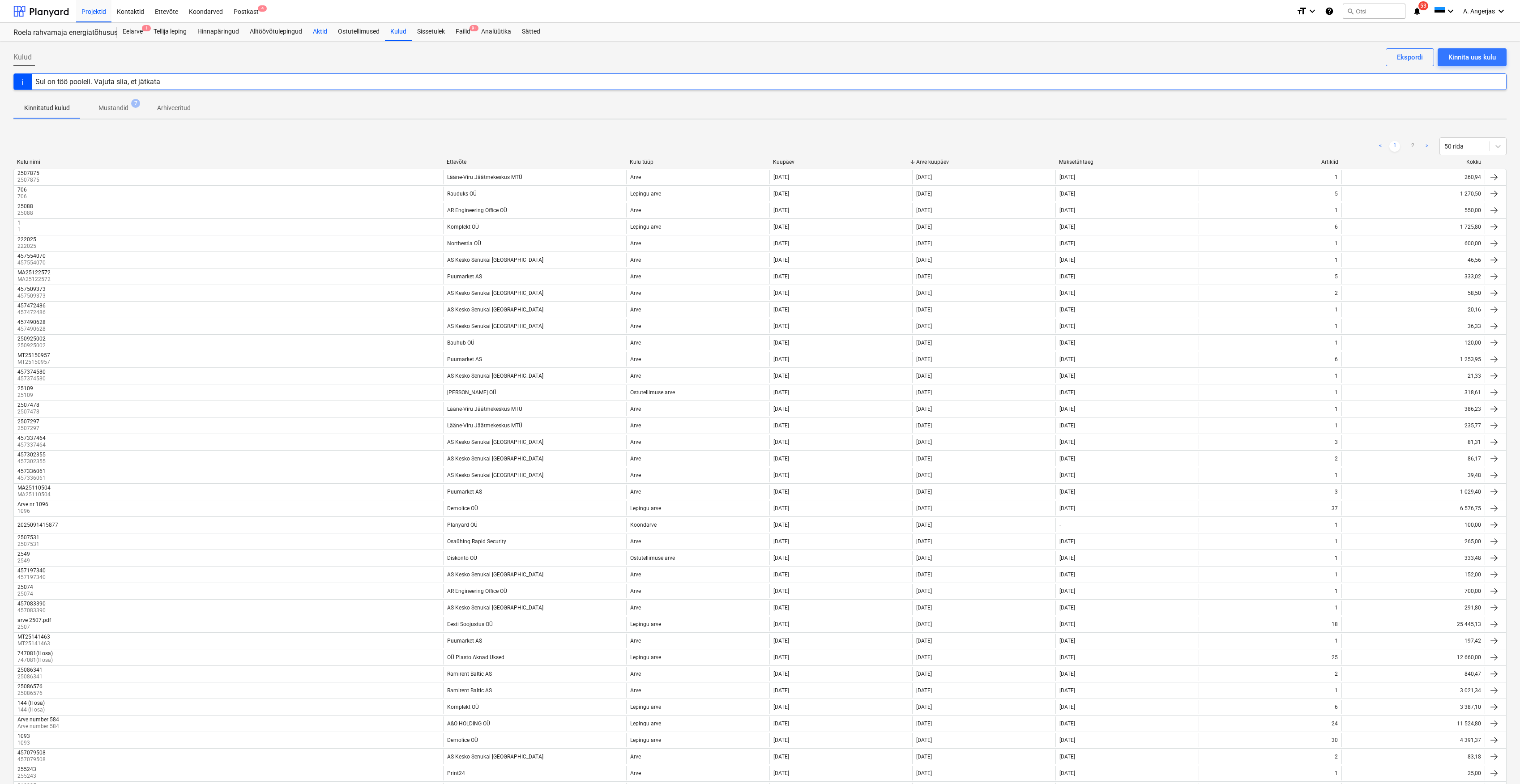
click at [327, 29] on div "Aktid" at bounding box center [320, 31] width 25 height 18
